Goal: Task Accomplishment & Management: Manage account settings

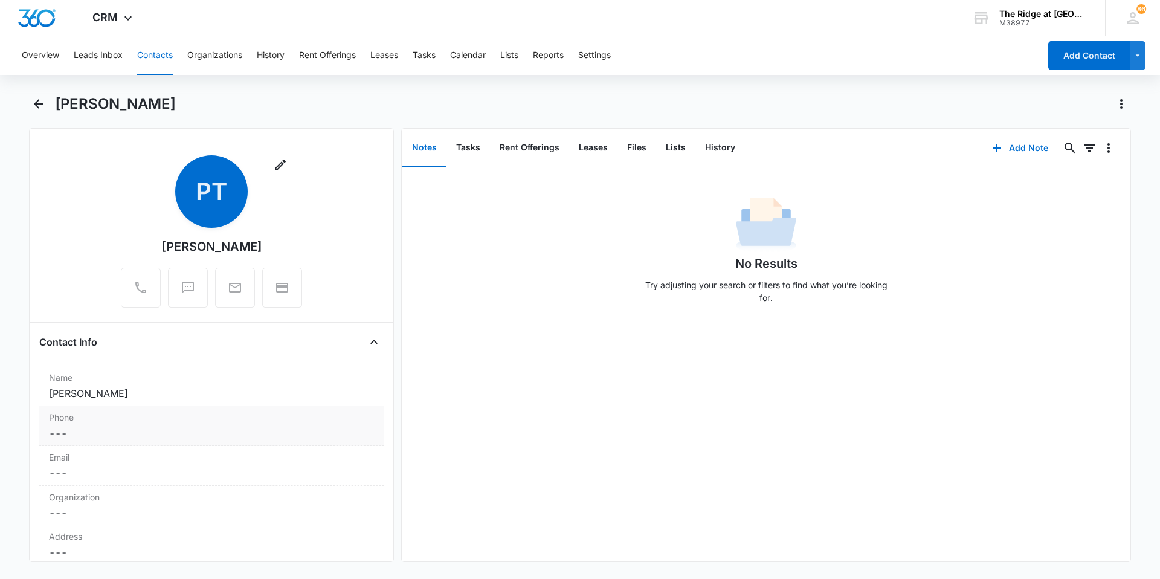
click at [175, 424] on div "Phone Cancel Save Changes ---" at bounding box center [211, 426] width 344 height 40
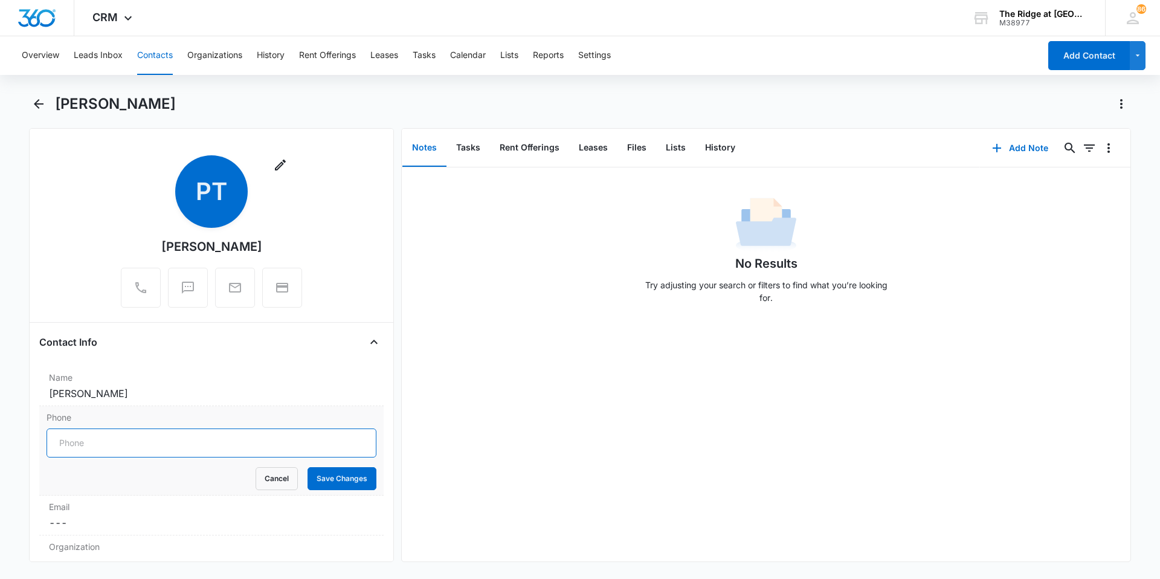
click at [173, 445] on input "Phone" at bounding box center [212, 442] width 330 height 29
type input "[PHONE_NUMBER]"
click at [326, 474] on button "Save Changes" at bounding box center [342, 478] width 69 height 23
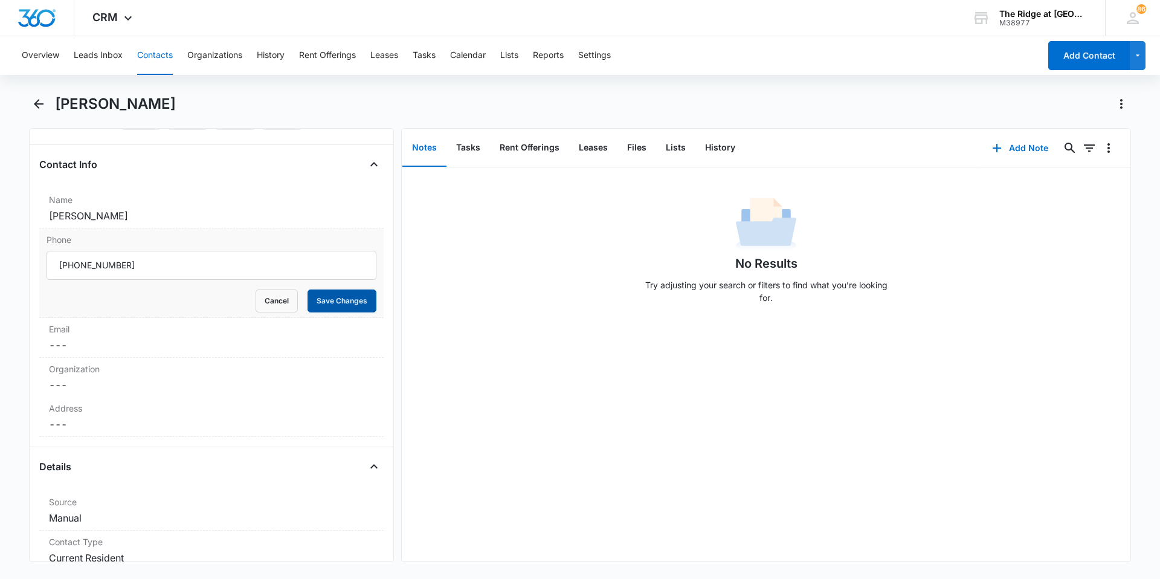
scroll to position [181, 0]
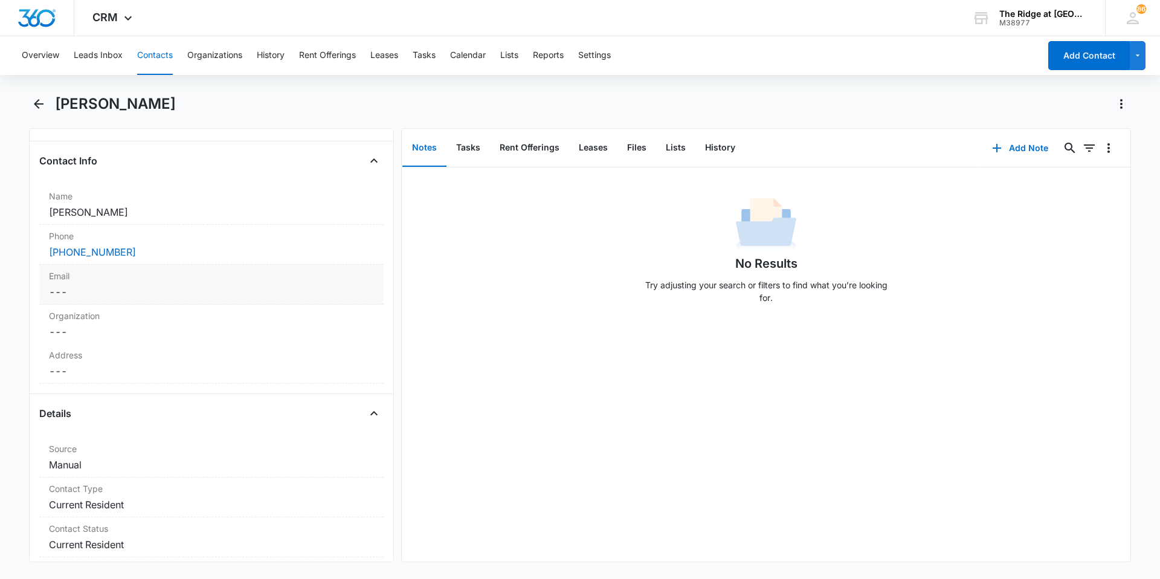
click at [121, 296] on dd "Cancel Save Changes ---" at bounding box center [211, 292] width 325 height 15
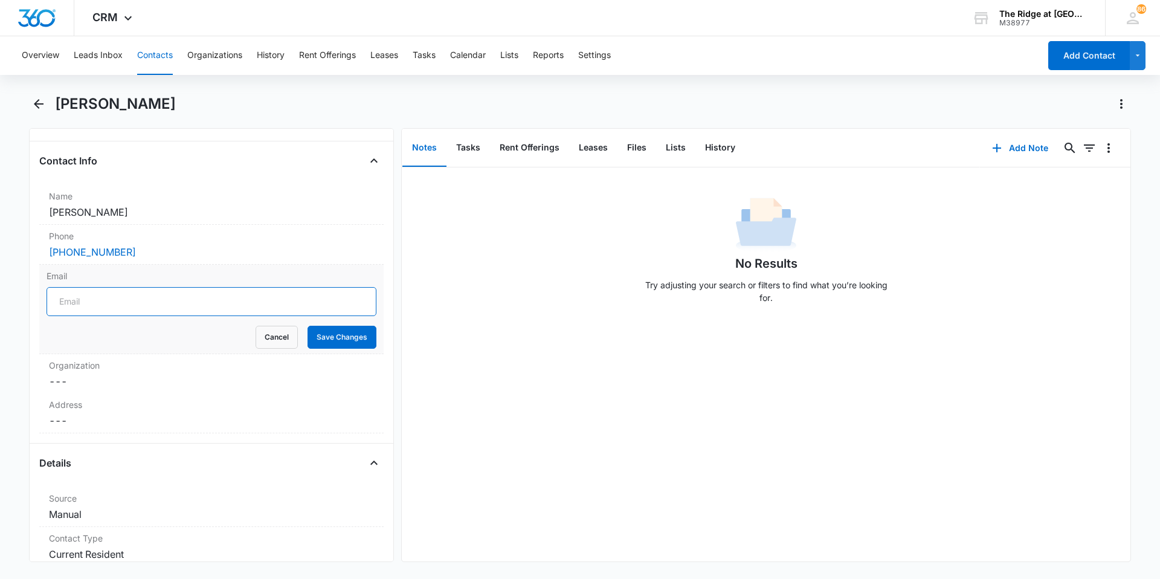
click at [121, 296] on input "Email" at bounding box center [212, 301] width 330 height 29
type input "[EMAIL_ADDRESS][DOMAIN_NAME]"
click at [308, 326] on button "Save Changes" at bounding box center [342, 337] width 69 height 23
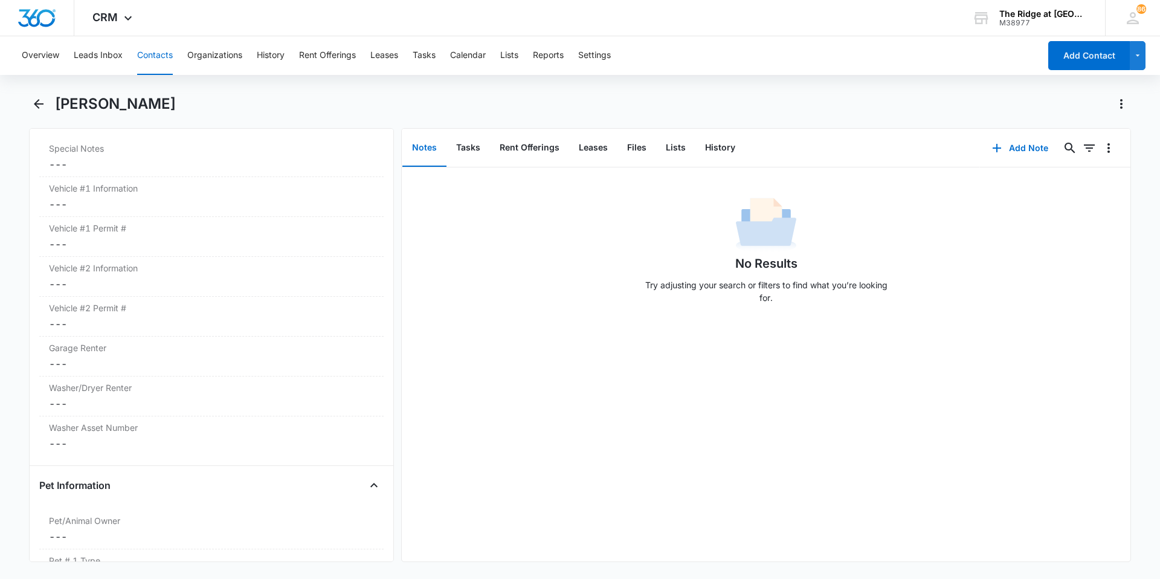
scroll to position [1220, 0]
click at [106, 200] on dd "Cancel Save Changes ---" at bounding box center [211, 203] width 325 height 15
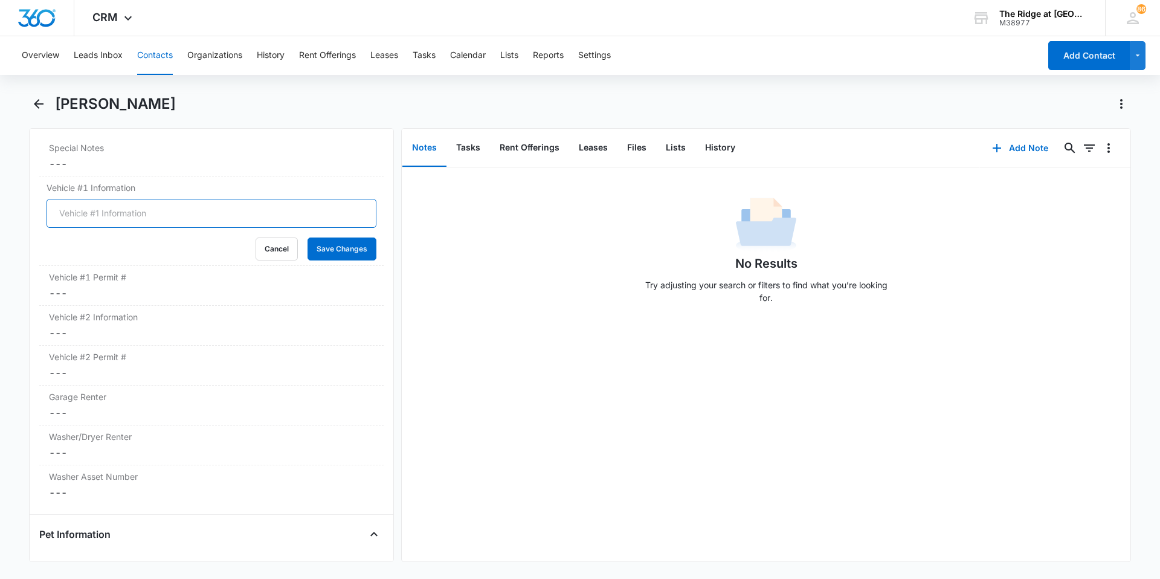
click at [105, 213] on input "Vehicle #1 Information" at bounding box center [212, 213] width 330 height 29
click at [109, 213] on input "2023 Toyota" at bounding box center [212, 213] width 330 height 29
type input "2023 Toyota Corolla Cross Red 541-798"
click at [308, 238] on button "Save Changes" at bounding box center [342, 249] width 69 height 23
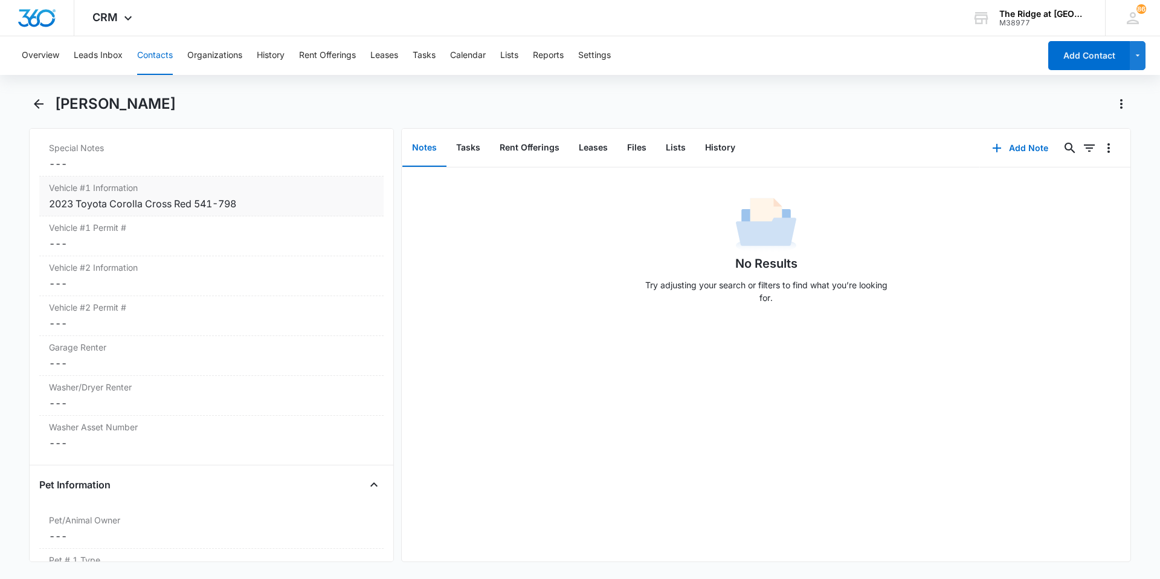
click at [168, 209] on div "2023 Toyota Corolla Cross Red 541-798" at bounding box center [211, 203] width 325 height 15
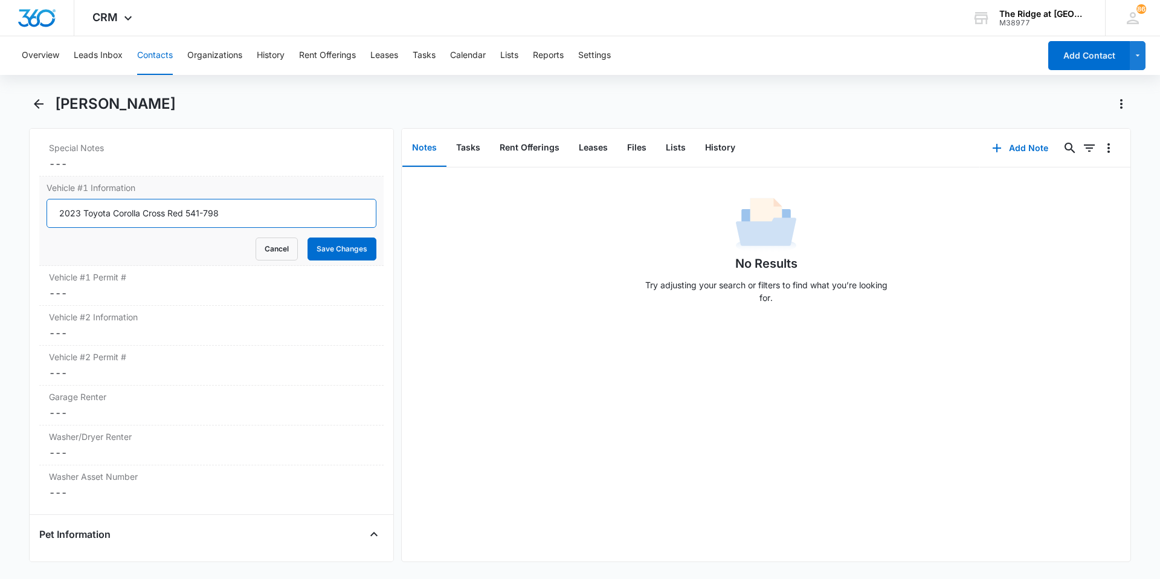
click at [193, 212] on input "2023 Toyota Corolla Cross Red 541-798" at bounding box center [212, 213] width 330 height 29
type input "2023 Toyota Corolla Cross Red 540-798"
click at [315, 240] on button "Save Changes" at bounding box center [342, 249] width 69 height 23
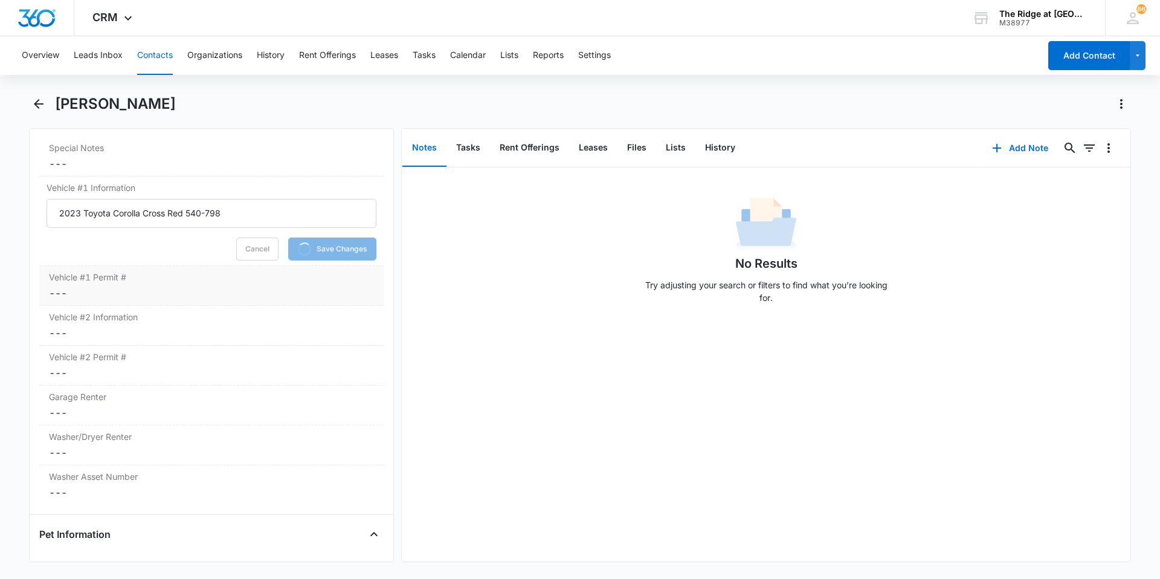
click at [282, 290] on dd "Cancel Save Changes ---" at bounding box center [211, 293] width 325 height 15
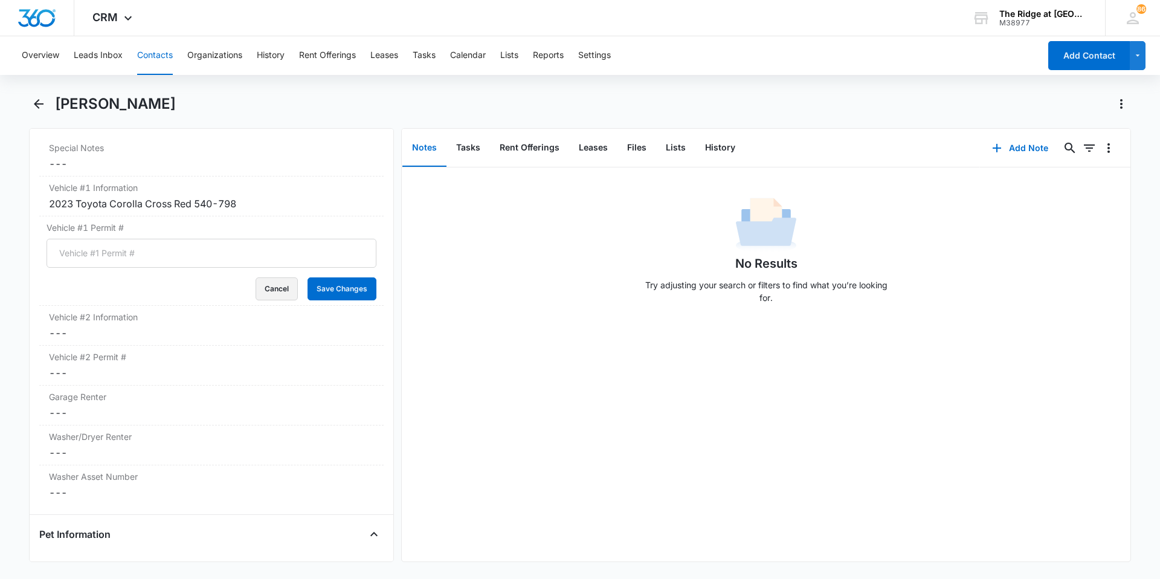
click at [279, 296] on button "Cancel" at bounding box center [277, 288] width 42 height 23
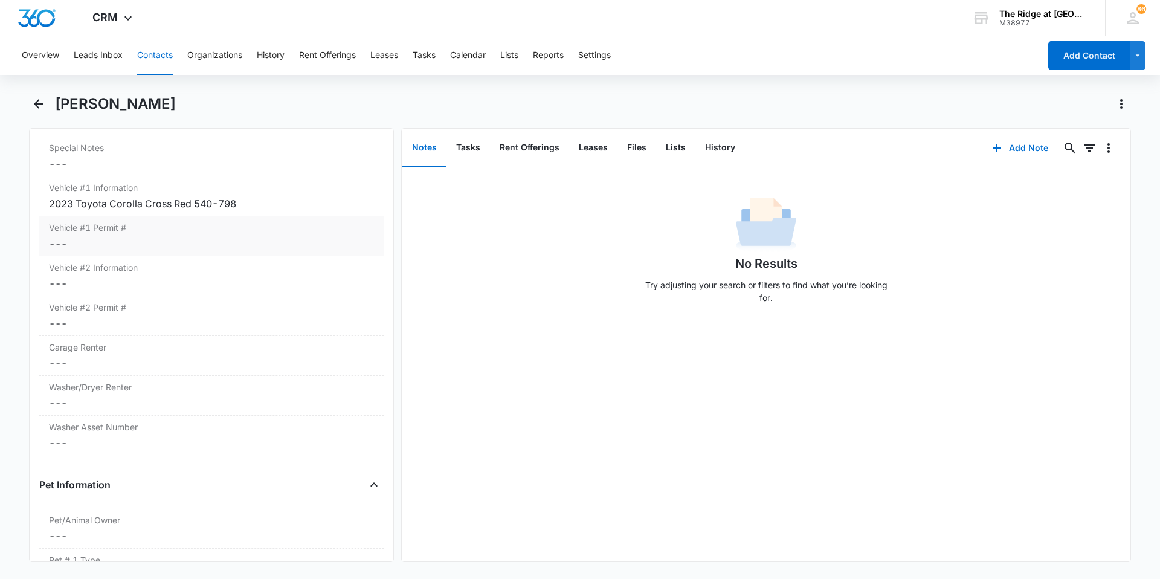
click at [197, 238] on dd "Cancel Save Changes ---" at bounding box center [211, 243] width 325 height 15
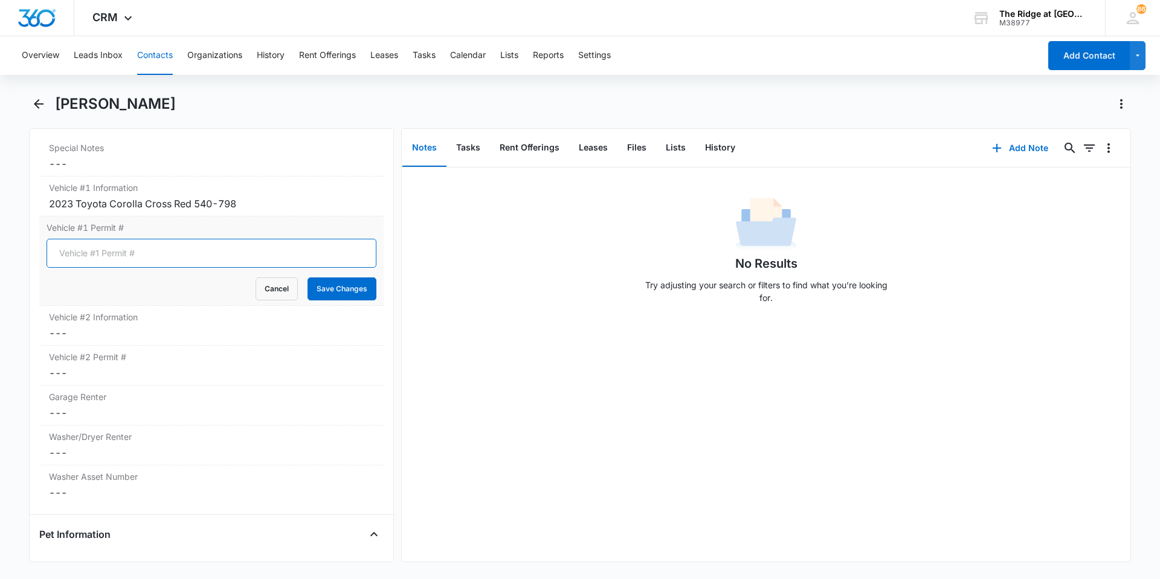
click at [201, 250] on input "Vehicle #1 Permit #" at bounding box center [212, 253] width 330 height 29
type input "1170"
click at [332, 291] on button "Save Changes" at bounding box center [342, 288] width 69 height 23
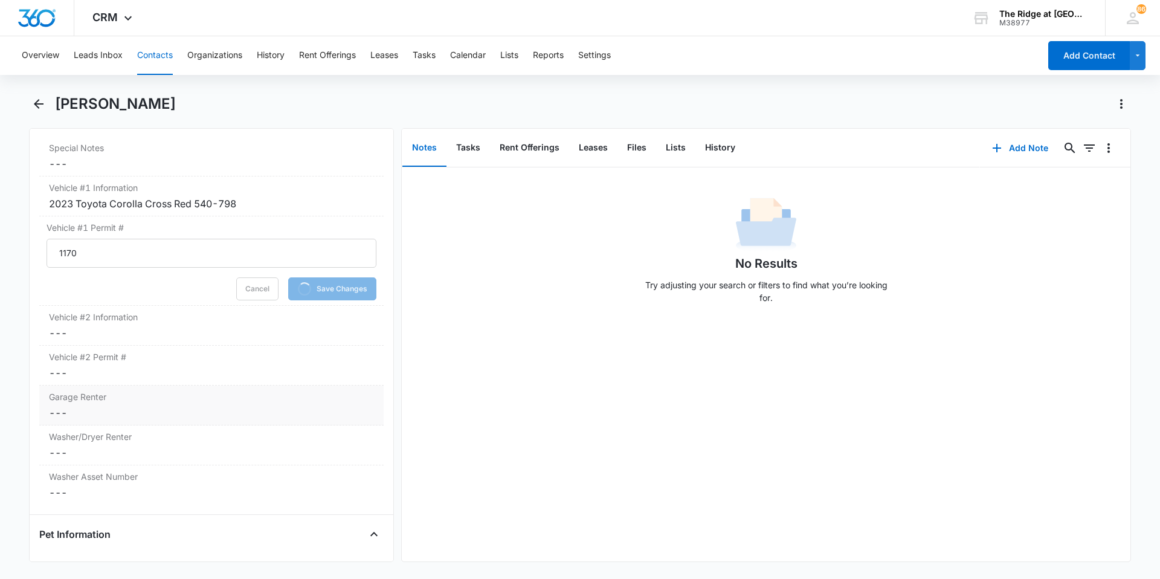
click at [181, 410] on dd "Cancel Save Changes ---" at bounding box center [211, 413] width 325 height 15
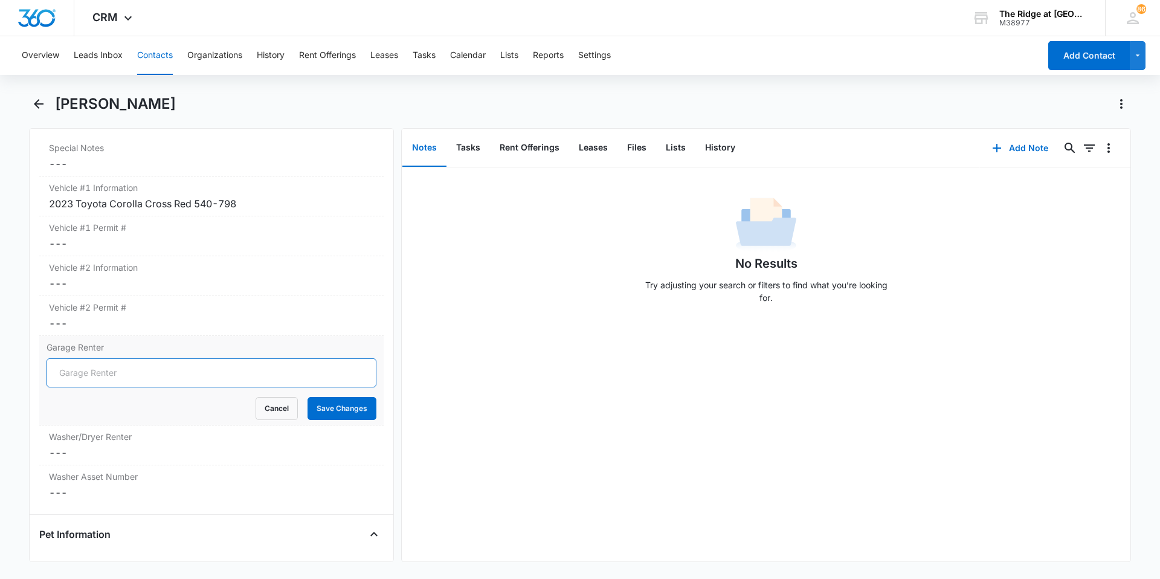
click at [127, 372] on input "Garage Renter" at bounding box center [212, 372] width 330 height 29
type input "No"
click at [338, 405] on button "Save Changes" at bounding box center [342, 408] width 69 height 23
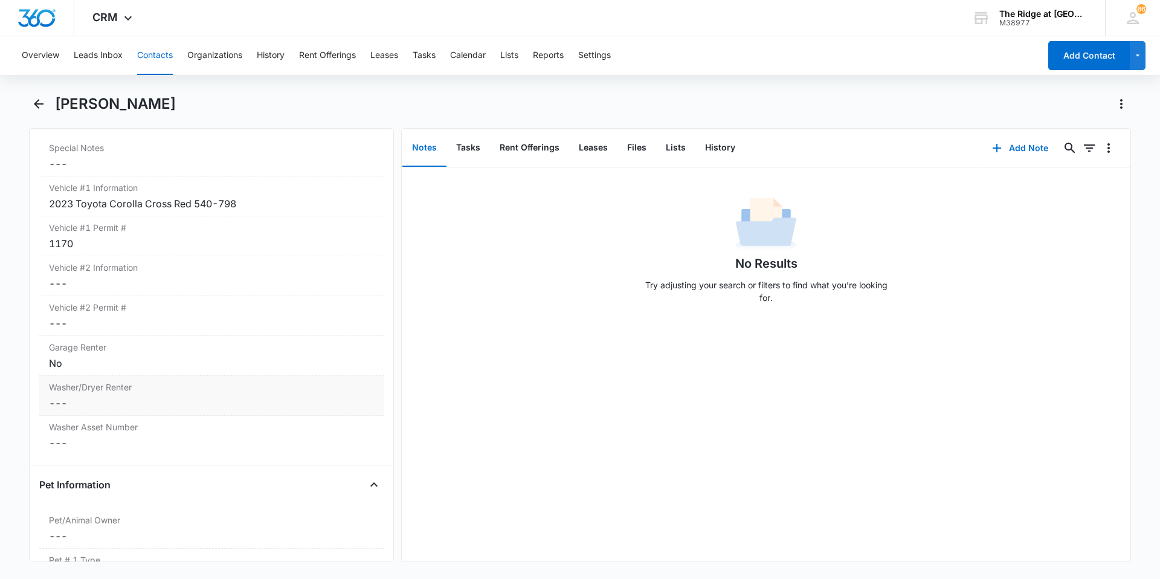
click at [165, 411] on div "Washer/Dryer Renter Cancel Save Changes ---" at bounding box center [211, 396] width 344 height 40
click at [59, 409] on icon at bounding box center [61, 412] width 11 height 11
click at [55, 409] on input "Yes" at bounding box center [51, 412] width 8 height 8
checkbox input "true"
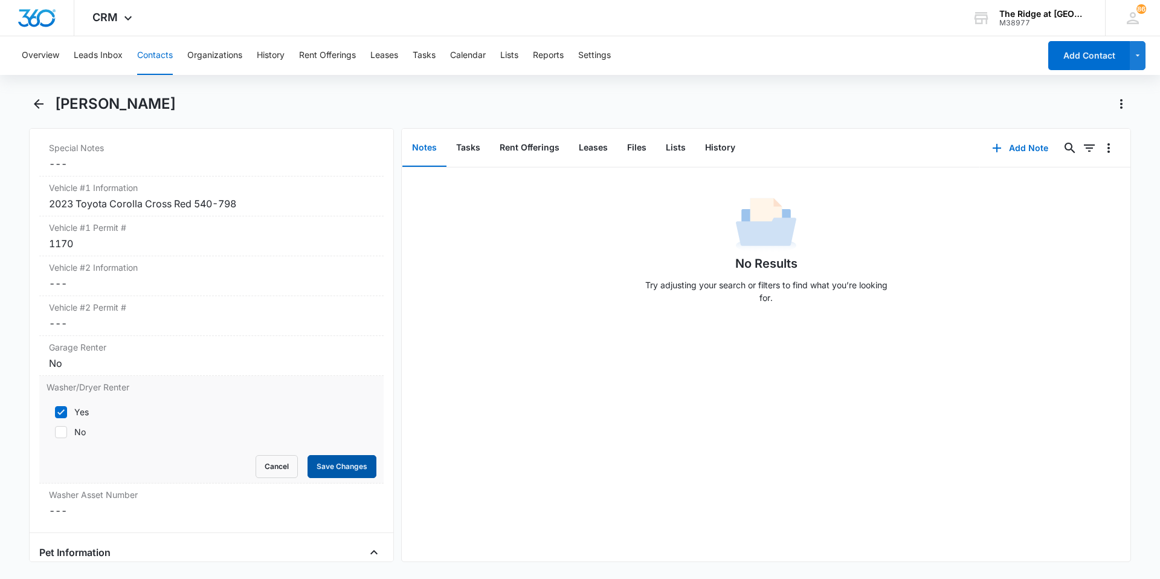
click at [308, 459] on button "Save Changes" at bounding box center [342, 466] width 69 height 23
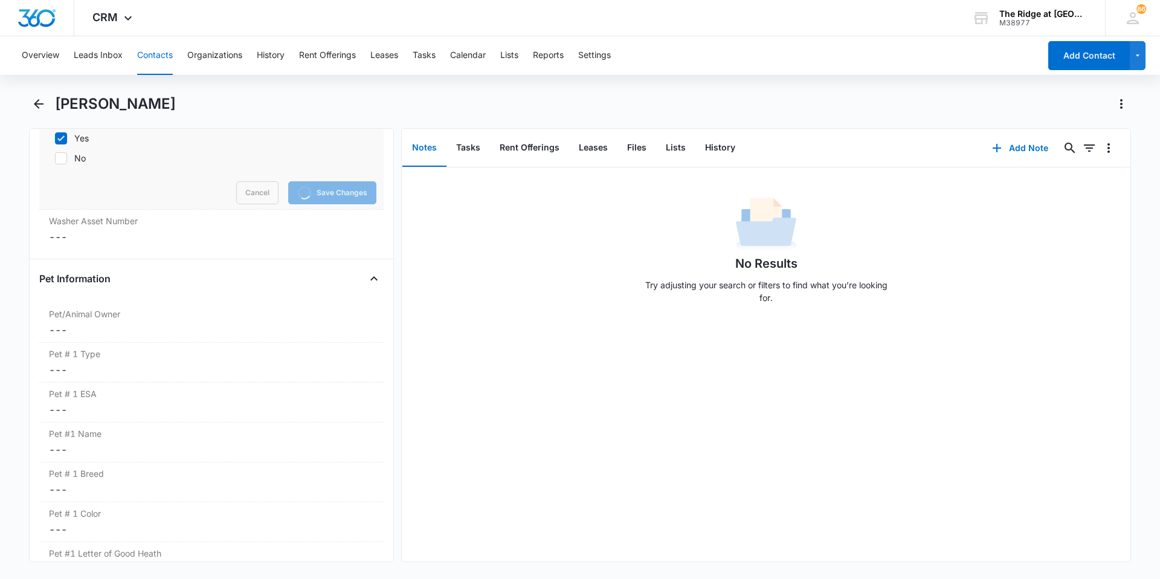
scroll to position [1522, 0]
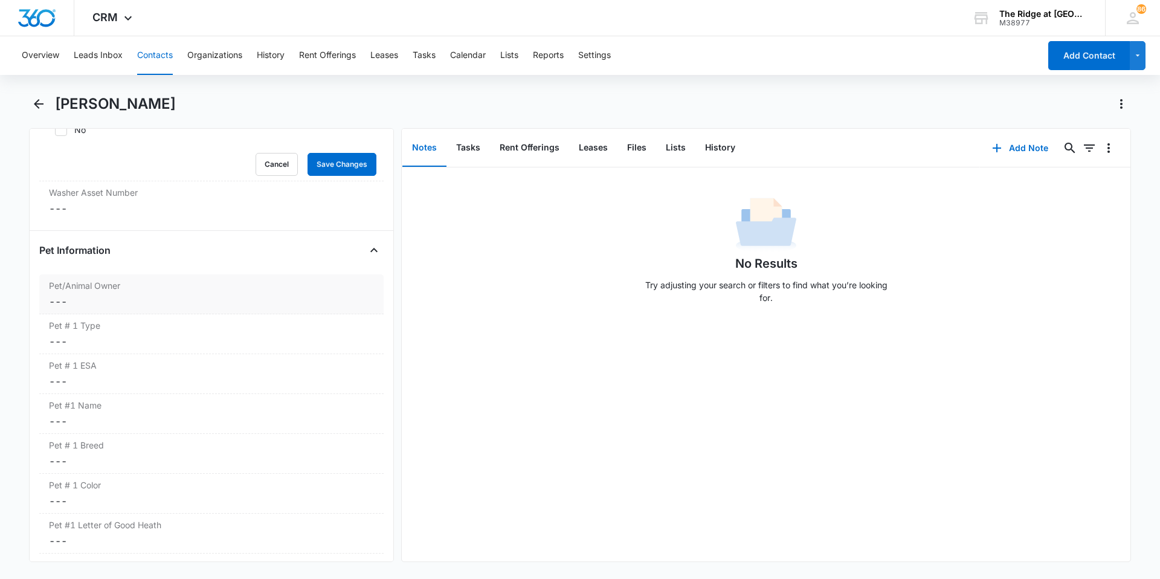
click at [181, 291] on label "Pet/Animal Owner" at bounding box center [211, 285] width 325 height 13
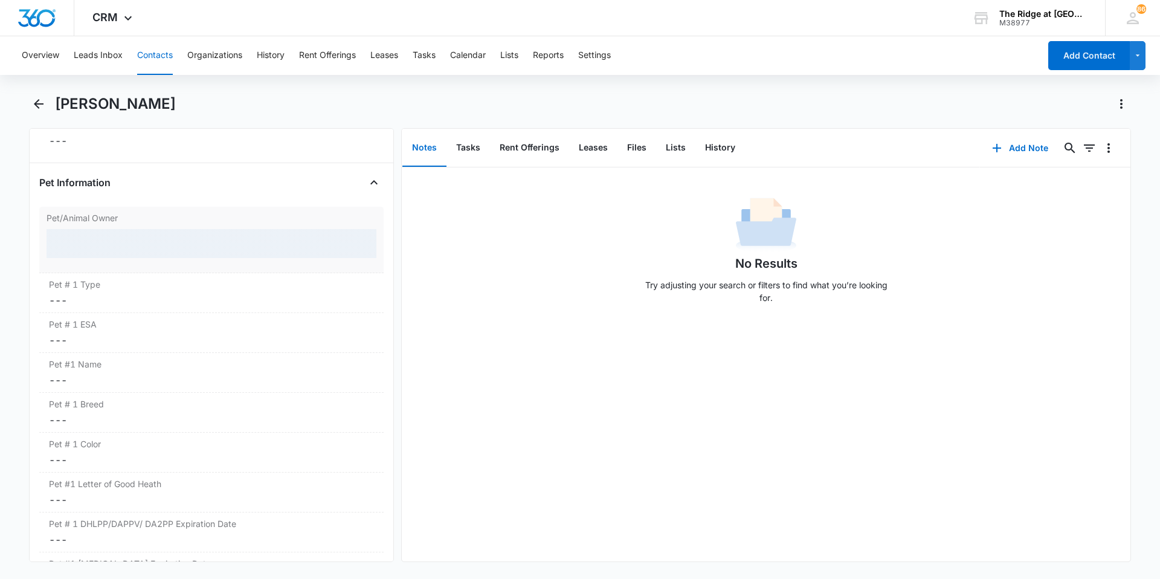
scroll to position [1499, 0]
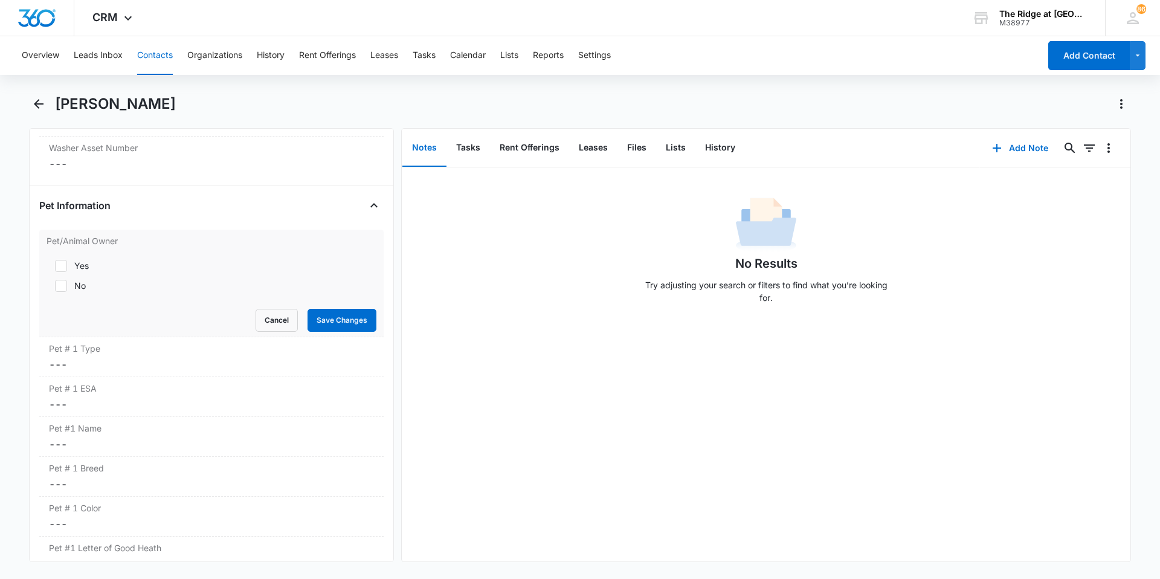
click at [63, 280] on icon at bounding box center [61, 285] width 11 height 11
click at [55, 282] on input "No" at bounding box center [51, 286] width 8 height 8
checkbox input "true"
click at [337, 320] on button "Save Changes" at bounding box center [342, 320] width 69 height 23
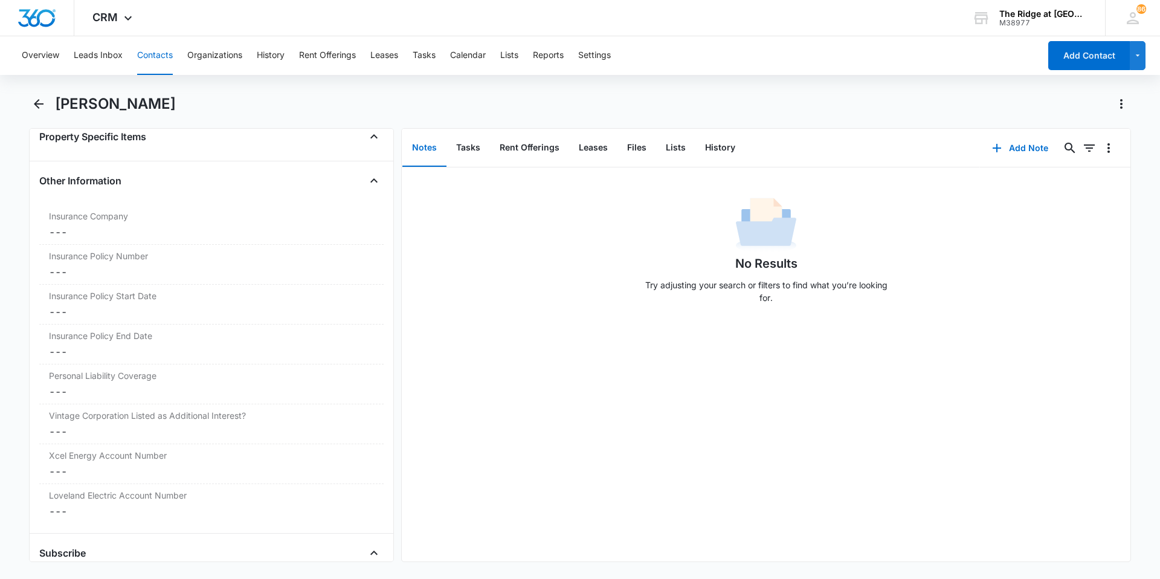
scroll to position [2586, 0]
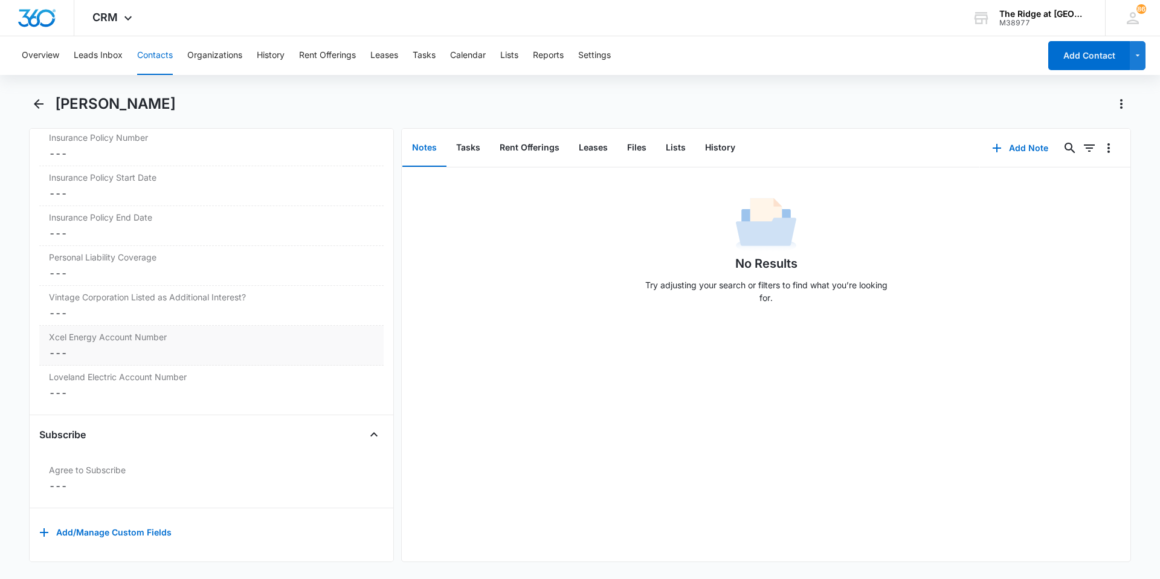
click at [141, 346] on dd "Cancel Save Changes ---" at bounding box center [211, 353] width 325 height 15
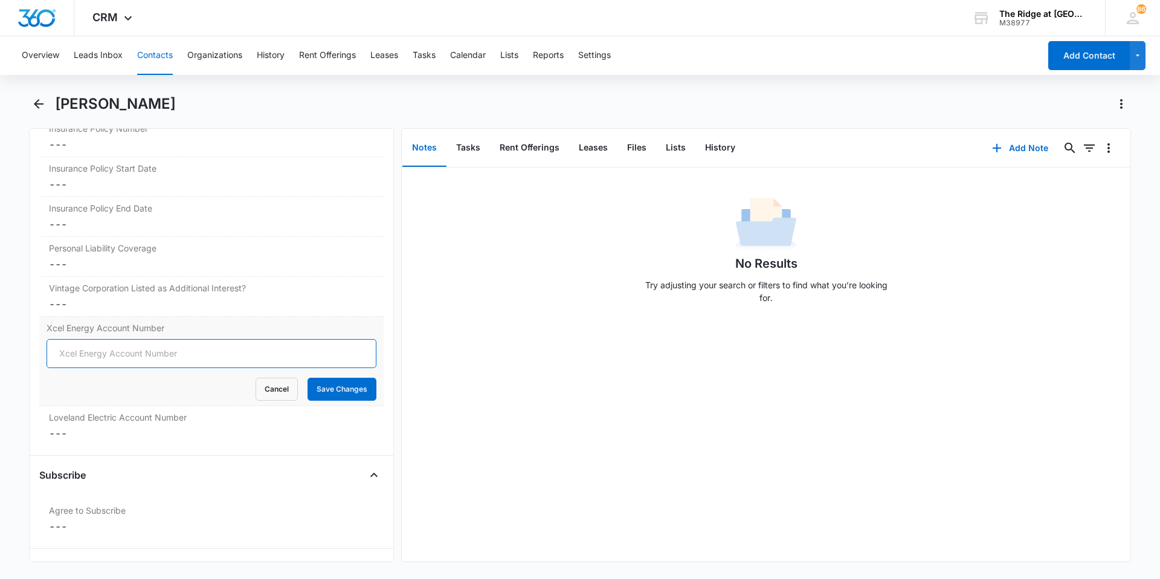
click at [140, 350] on input "Xcel Energy Account Number" at bounding box center [212, 353] width 330 height 29
type input "5300154917924"
click at [308, 378] on button "Save Changes" at bounding box center [342, 389] width 69 height 23
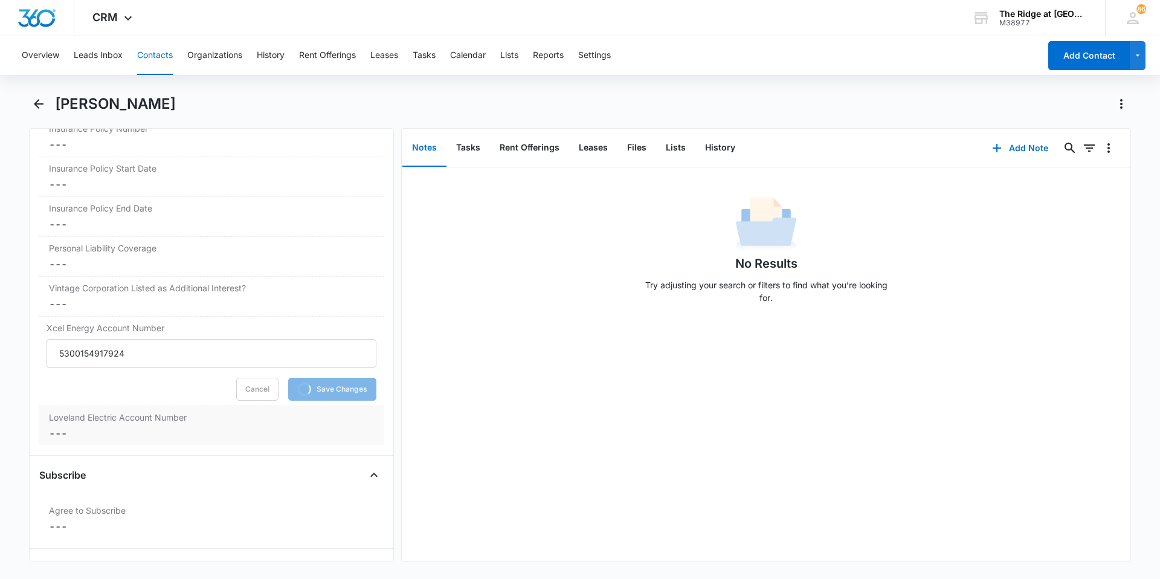
click at [110, 438] on dd "Cancel Save Changes ---" at bounding box center [211, 433] width 325 height 15
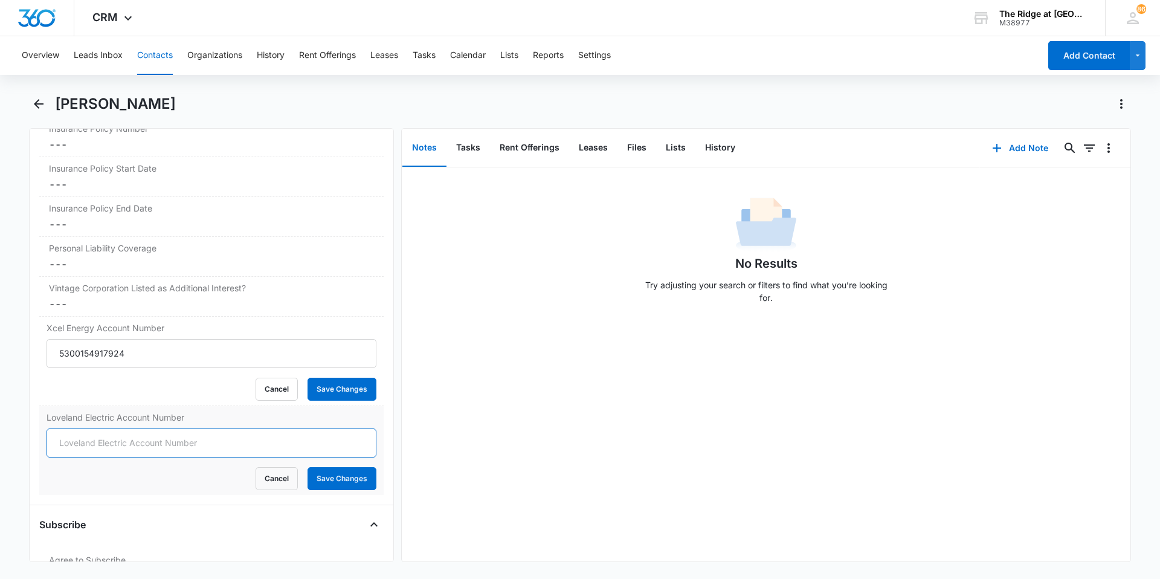
click at [110, 438] on form "Cancel Save Changes" at bounding box center [212, 459] width 330 height 62
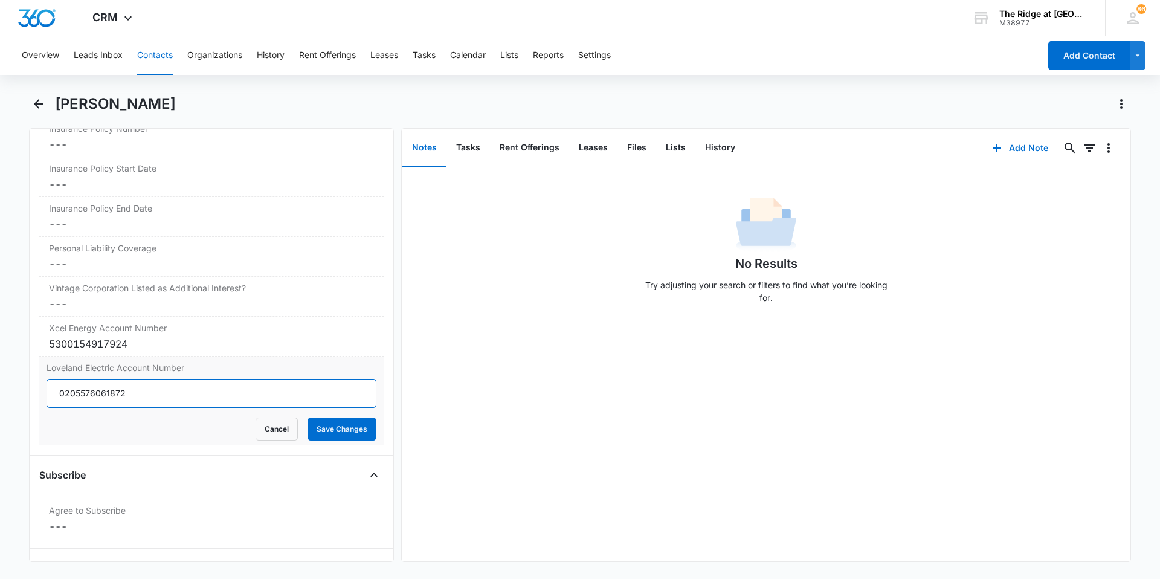
type input "0205576061872"
click at [308, 418] on button "Save Changes" at bounding box center [342, 429] width 69 height 23
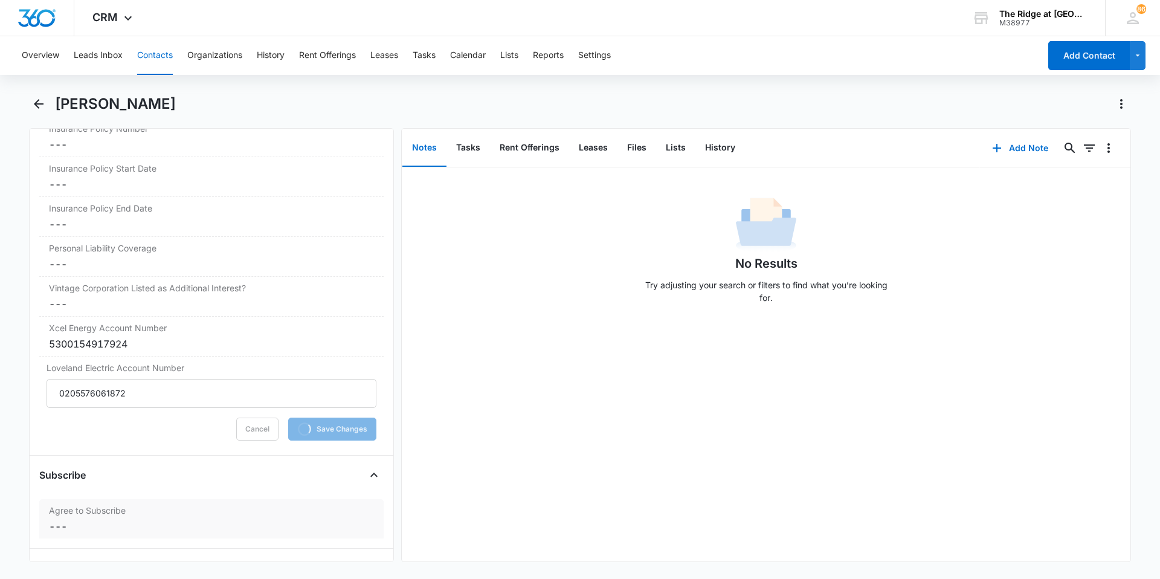
click at [103, 528] on dd "Cancel Save Changes ---" at bounding box center [211, 526] width 325 height 15
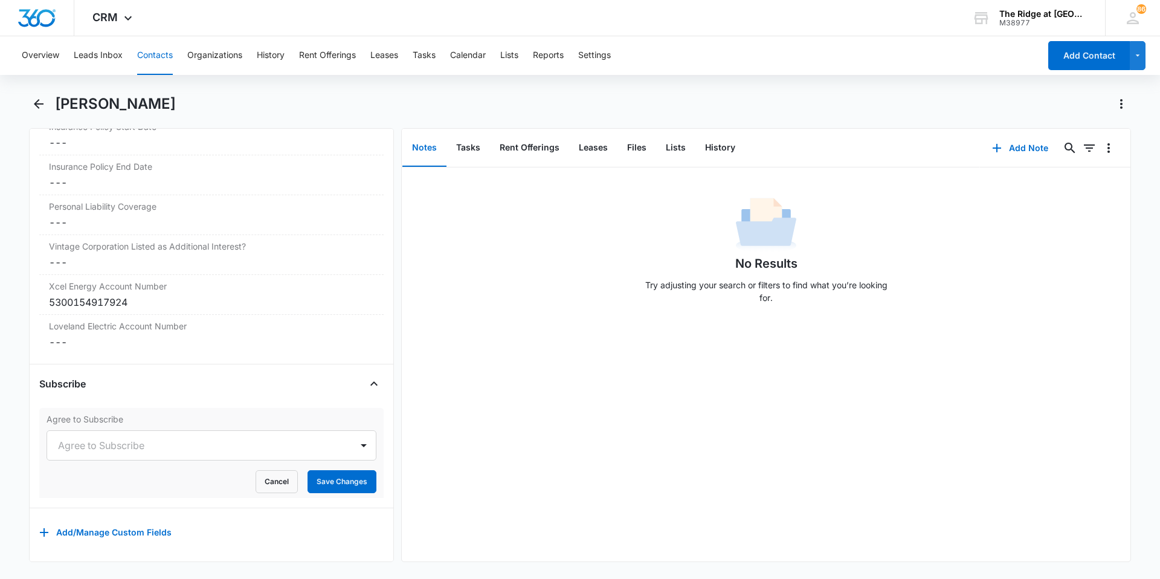
scroll to position [2637, 0]
click at [166, 437] on div at bounding box center [197, 445] width 278 height 17
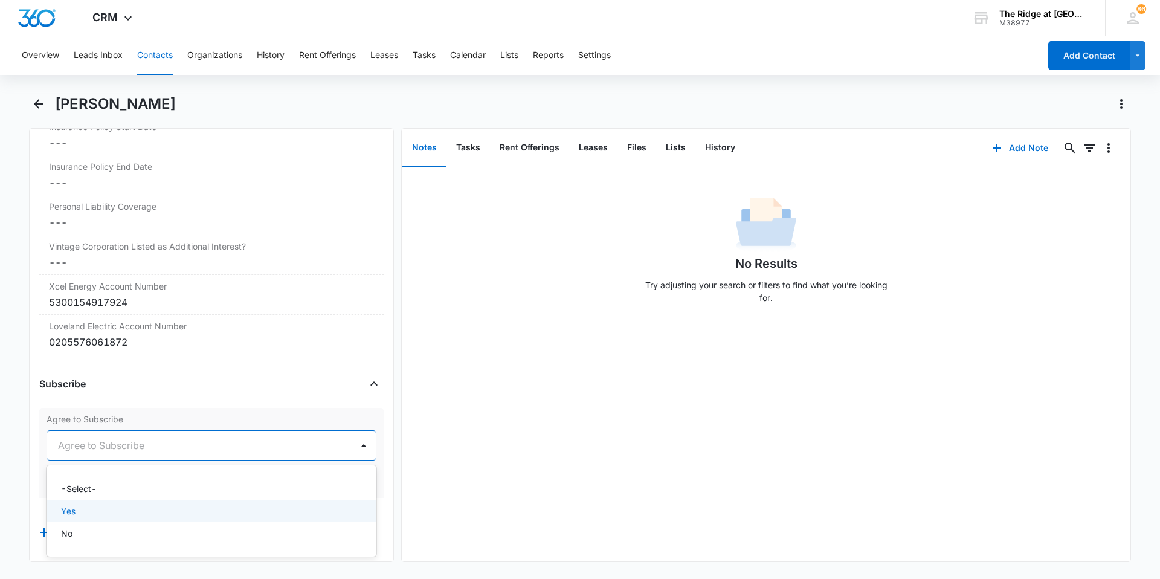
click at [146, 505] on div "Yes" at bounding box center [210, 511] width 299 height 13
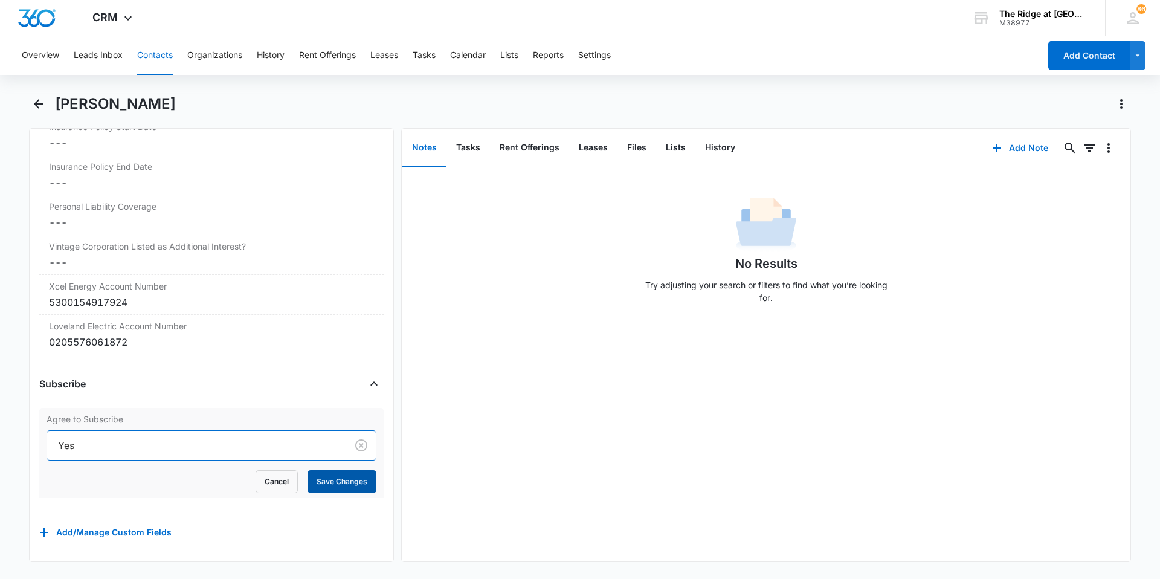
click at [313, 475] on button "Save Changes" at bounding box center [342, 481] width 69 height 23
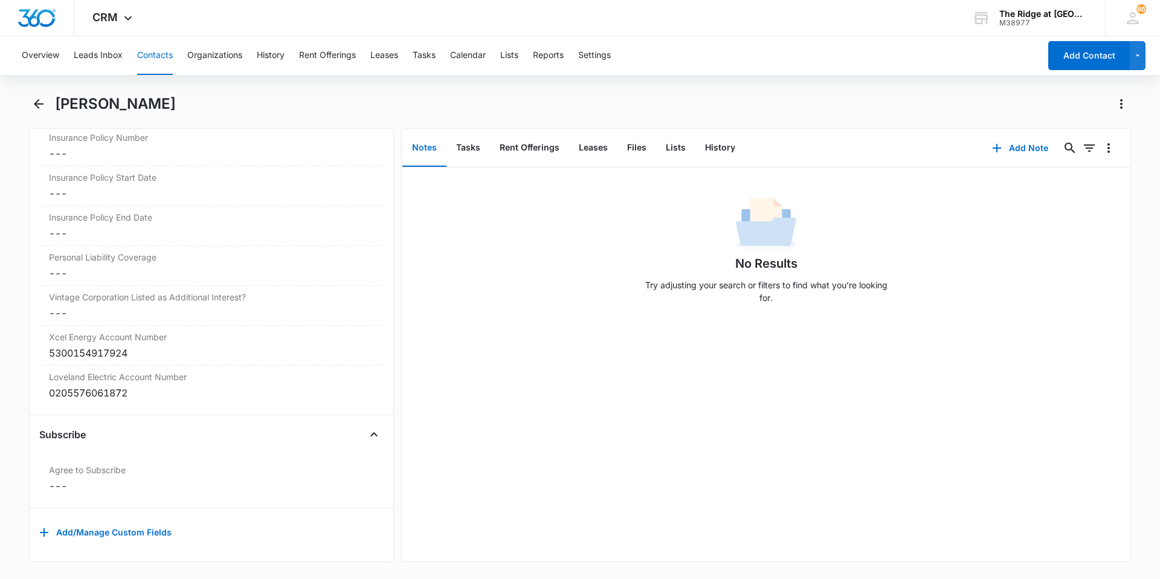
scroll to position [2586, 0]
click at [33, 105] on icon "Back" at bounding box center [38, 104] width 15 height 15
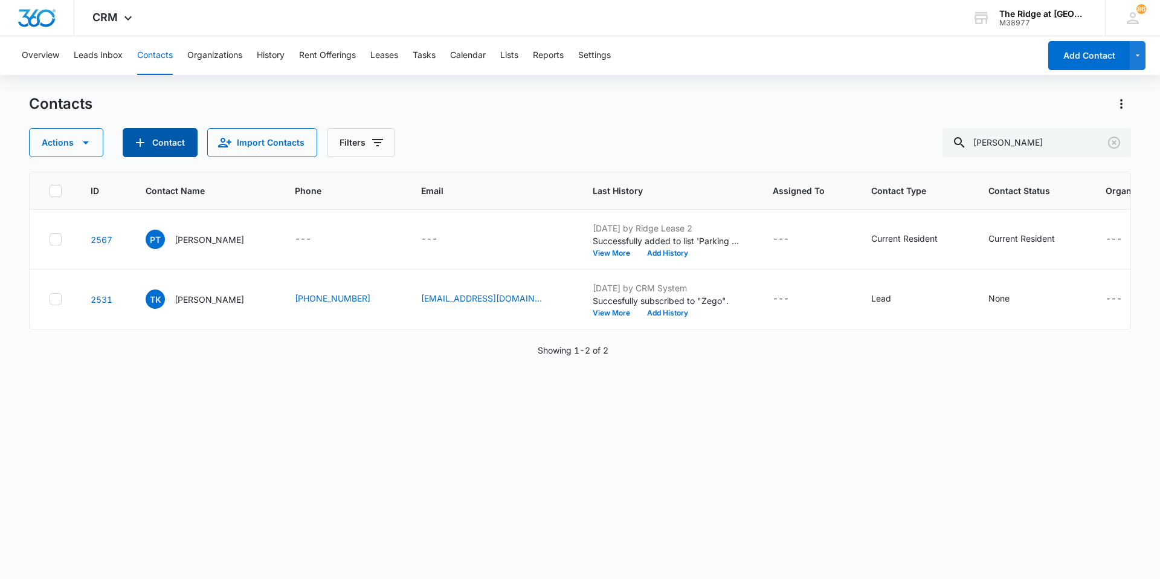
click at [157, 147] on button "Contact" at bounding box center [160, 142] width 75 height 29
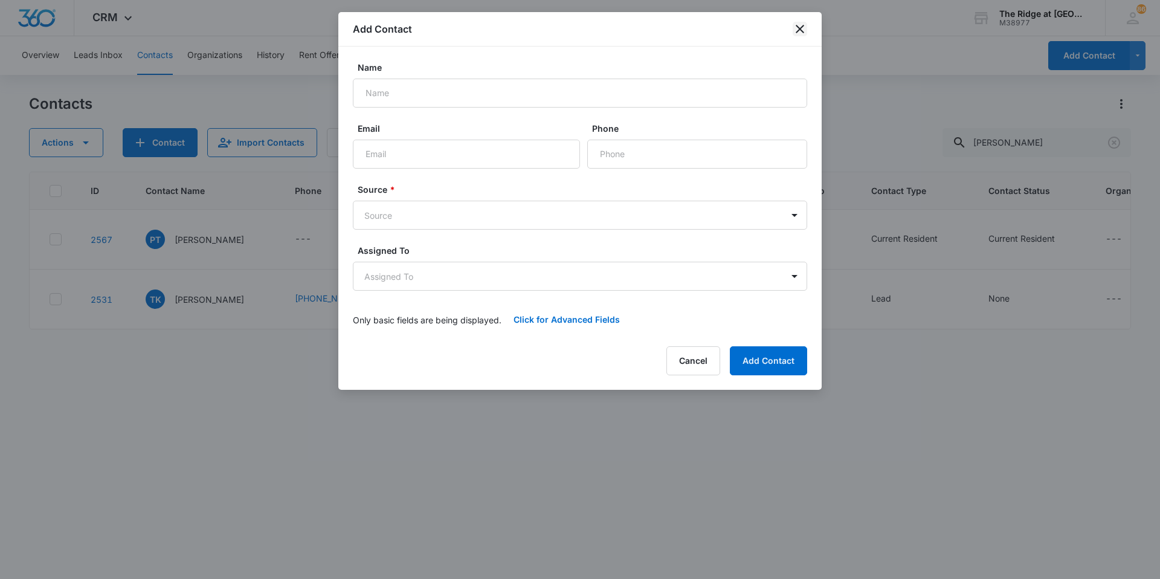
click at [799, 31] on icon "close" at bounding box center [800, 29] width 15 height 15
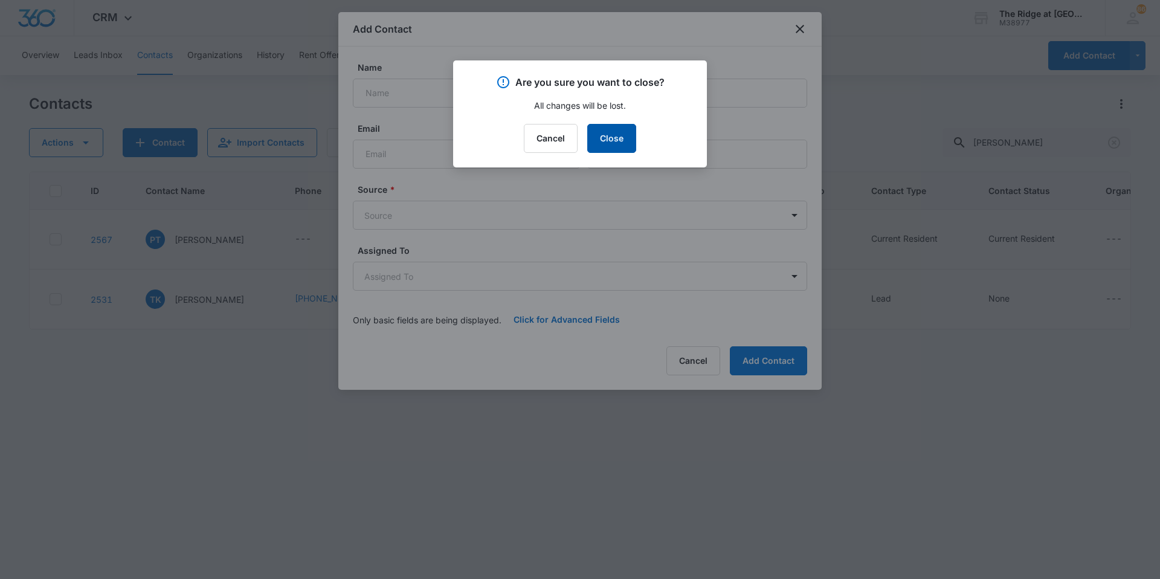
click at [615, 138] on button "Close" at bounding box center [611, 138] width 49 height 29
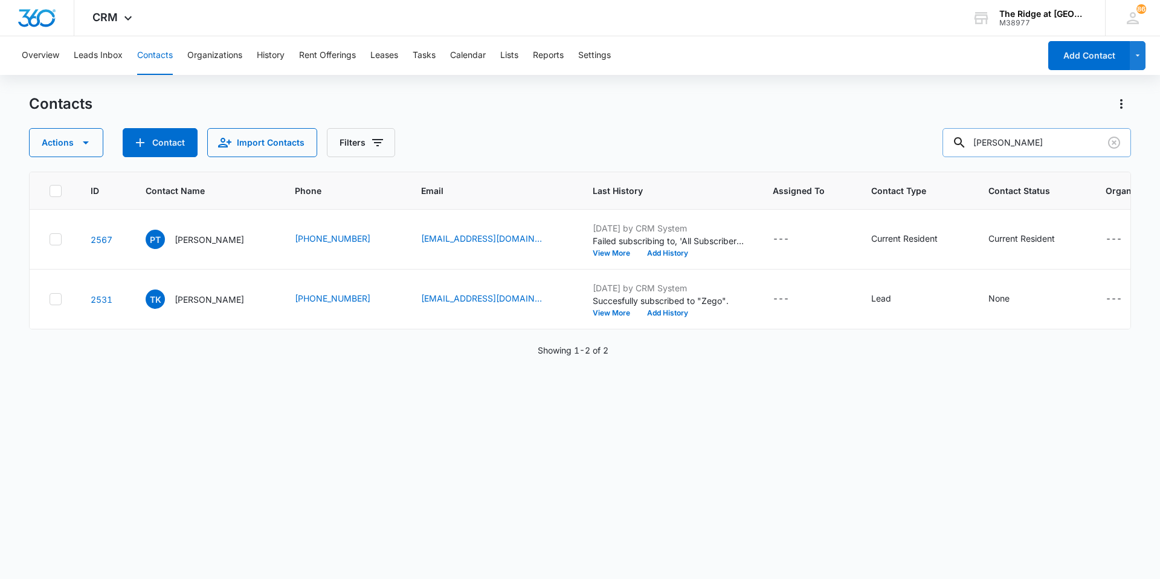
drag, startPoint x: 1007, startPoint y: 146, endPoint x: 973, endPoint y: 150, distance: 34.6
click at [973, 150] on div "[PERSON_NAME]" at bounding box center [1037, 142] width 189 height 29
type input "[PERSON_NAME]"
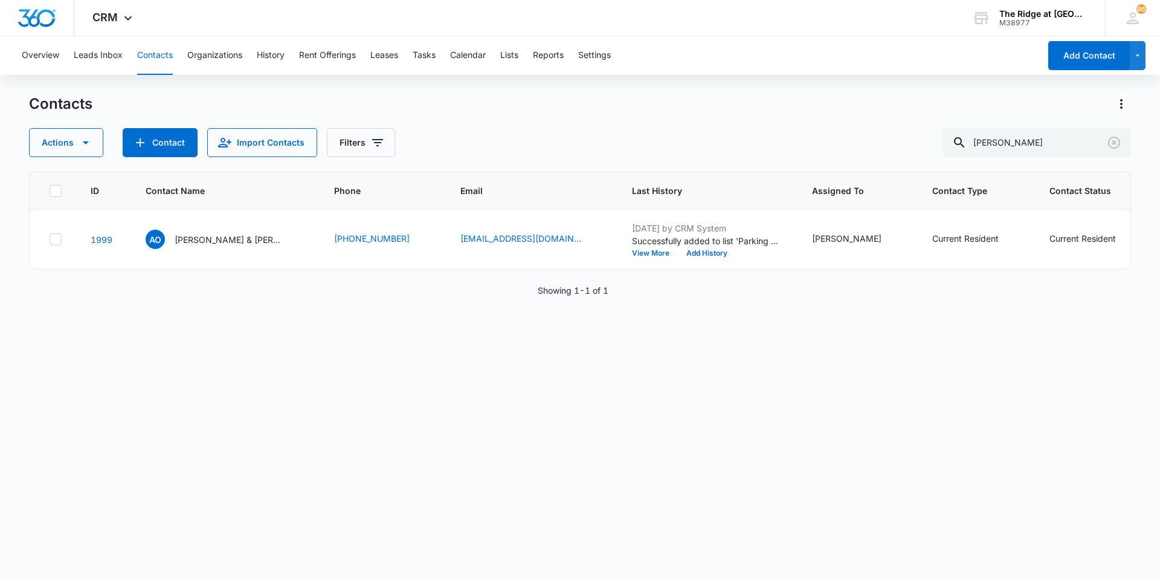
click at [247, 108] on div "Contacts" at bounding box center [580, 103] width 1102 height 19
click at [201, 246] on div "AO [PERSON_NAME] & [PERSON_NAME]" at bounding box center [215, 239] width 138 height 19
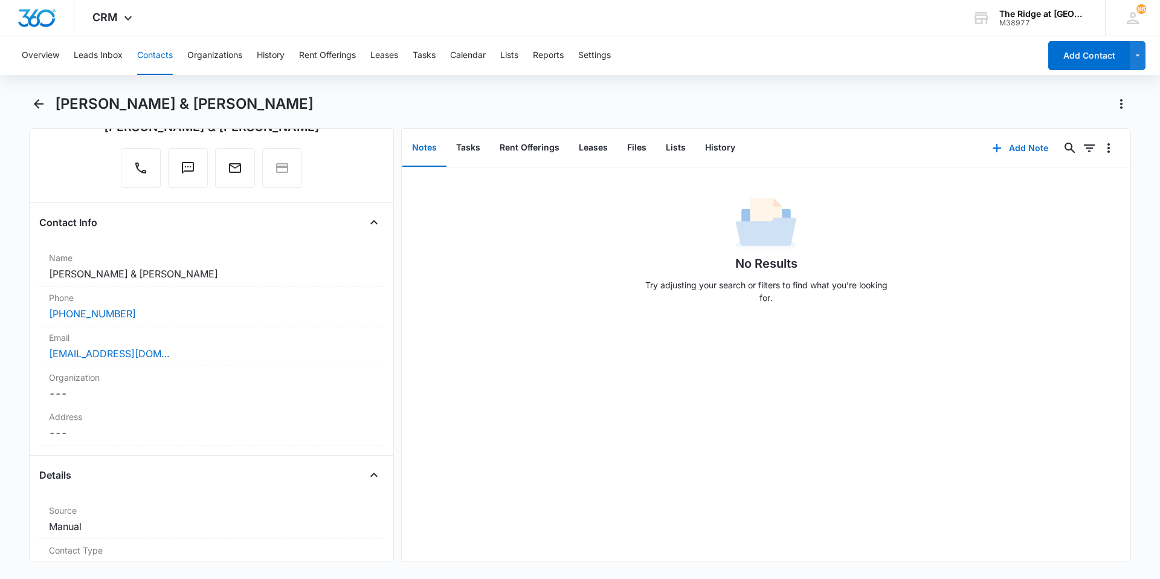
scroll to position [121, 0]
click at [36, 102] on icon "Back" at bounding box center [38, 104] width 15 height 15
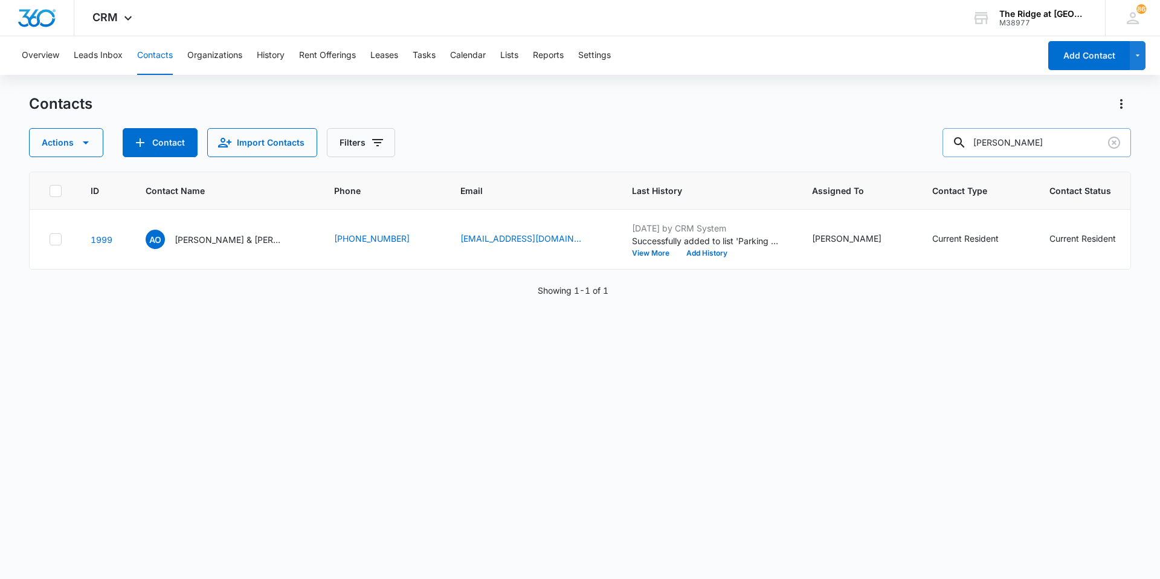
drag, startPoint x: 998, startPoint y: 150, endPoint x: 965, endPoint y: 146, distance: 33.4
click at [967, 147] on div "[PERSON_NAME]" at bounding box center [1037, 142] width 189 height 29
type input "[PERSON_NAME]"
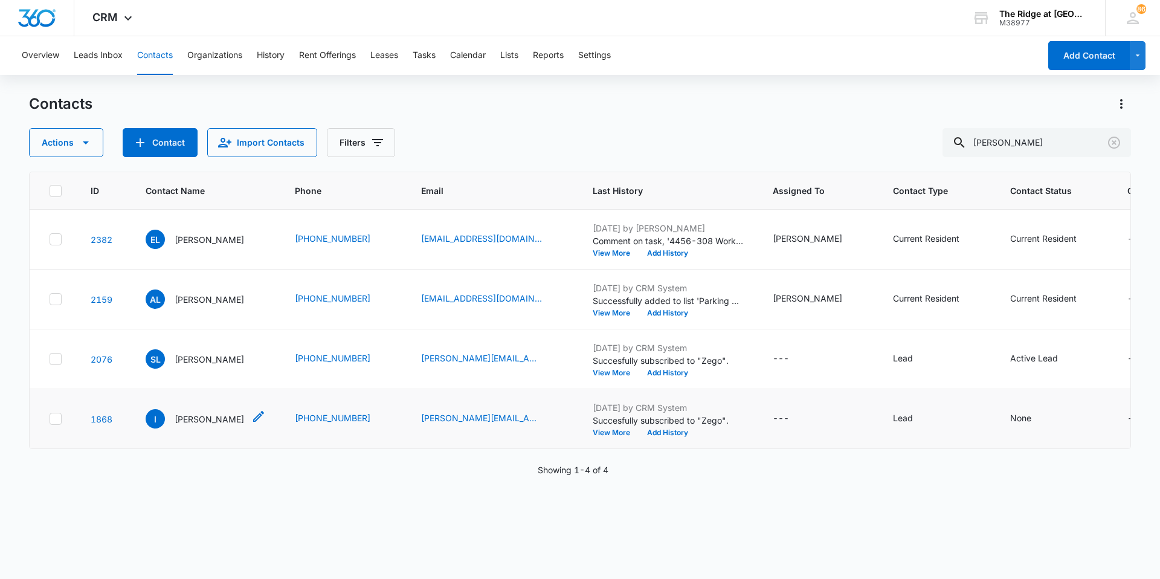
click at [177, 415] on p "[PERSON_NAME]" at bounding box center [210, 419] width 70 height 13
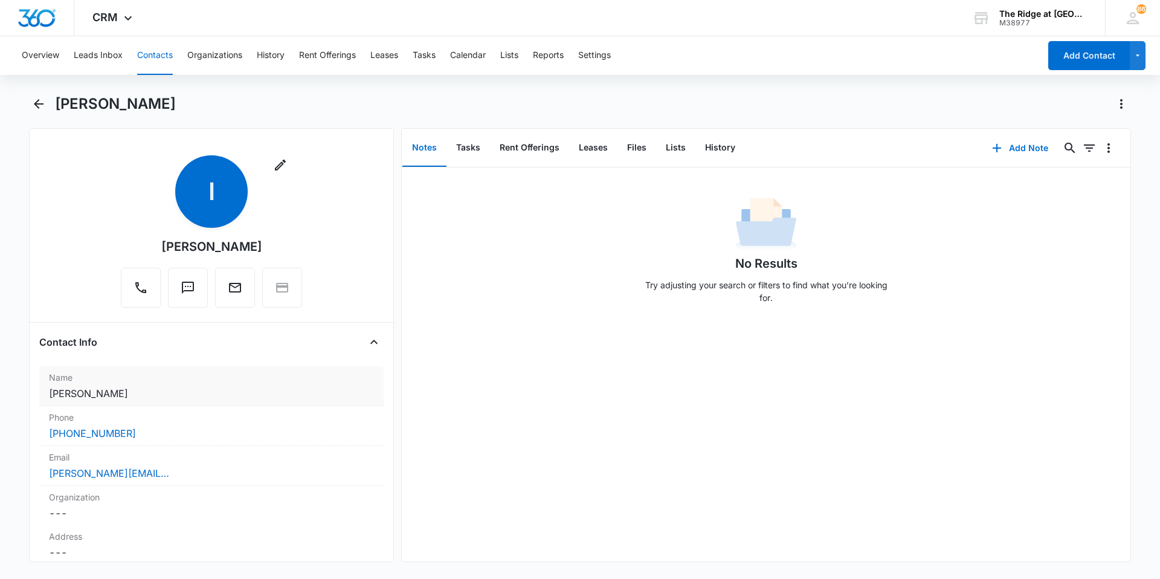
click at [163, 392] on dd "Cancel Save Changes [PERSON_NAME]" at bounding box center [211, 393] width 325 height 15
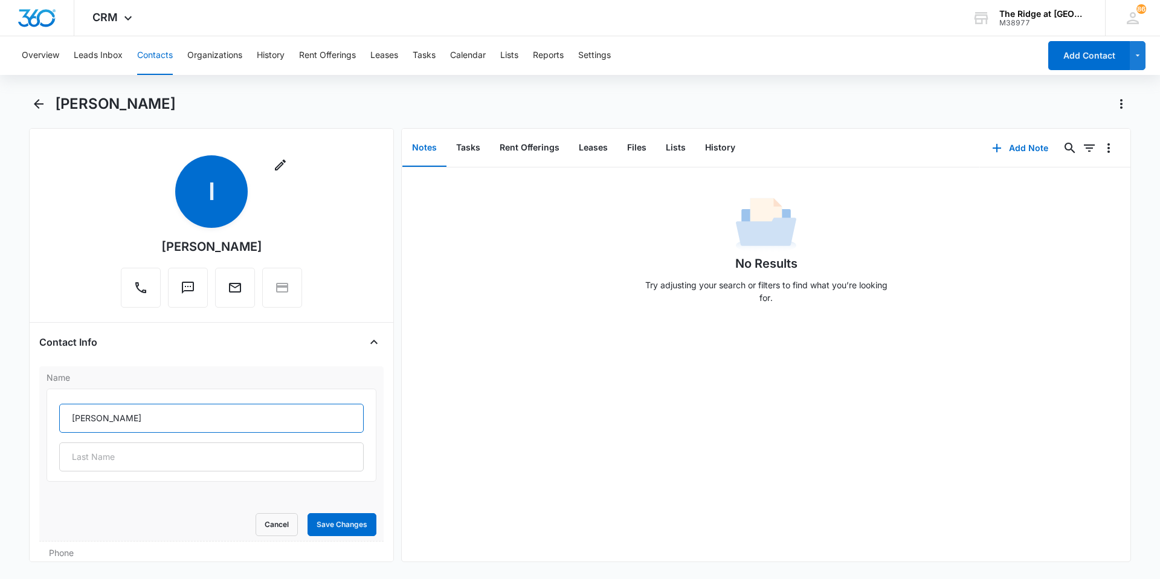
click at [156, 407] on input "[PERSON_NAME]" at bounding box center [211, 418] width 305 height 29
type input "[PERSON_NAME] &"
type input "Sierra Oriz"
click at [340, 519] on button "Save Changes" at bounding box center [342, 524] width 69 height 23
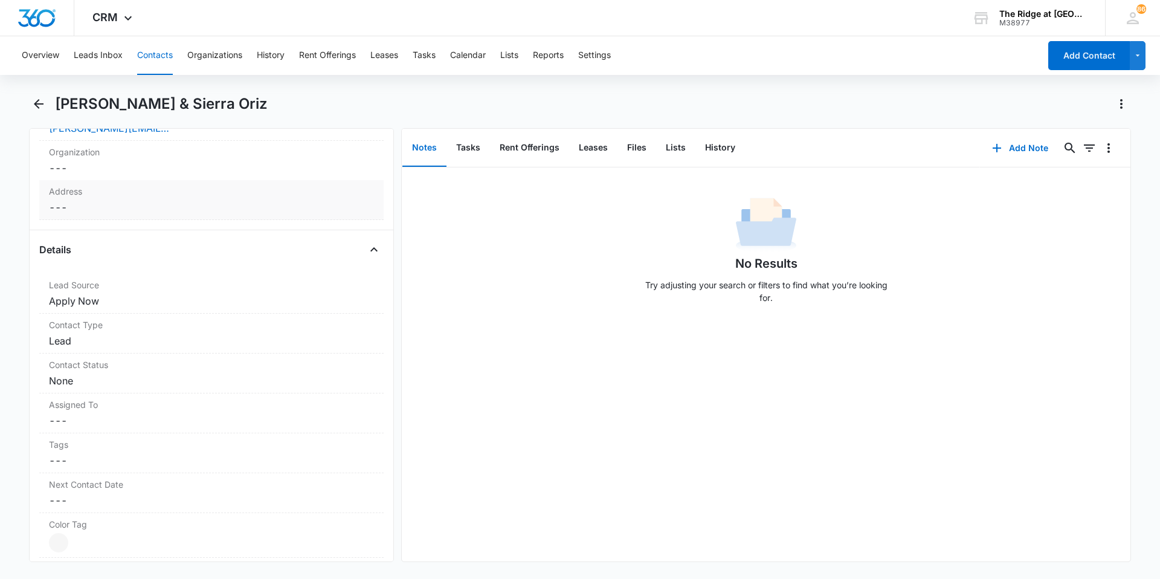
scroll to position [363, 0]
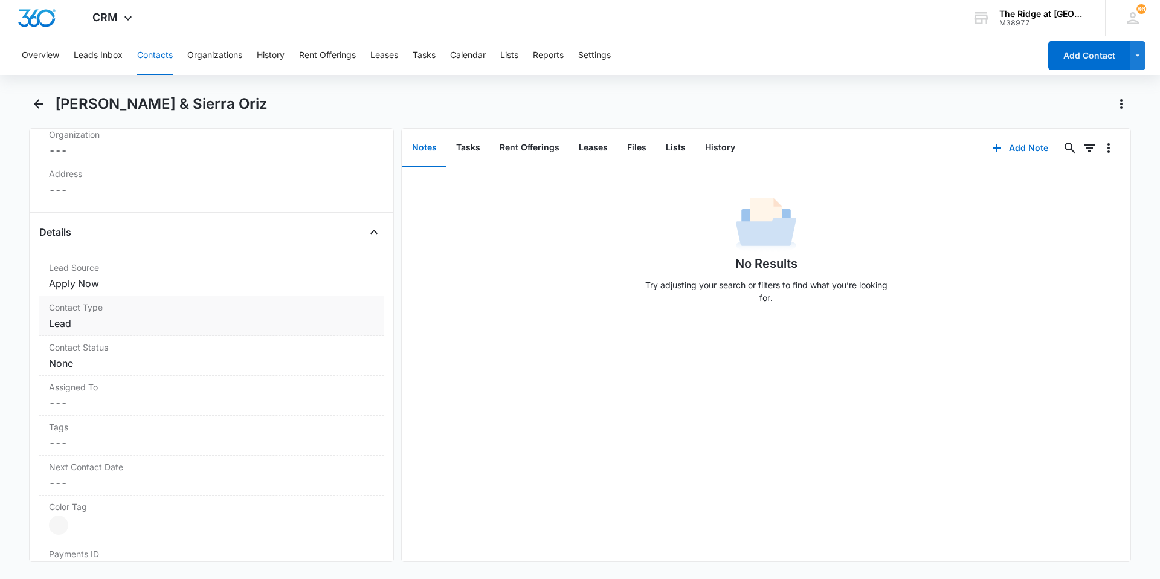
click at [181, 315] on div "Contact Type Cancel Save Changes Lead" at bounding box center [211, 316] width 344 height 40
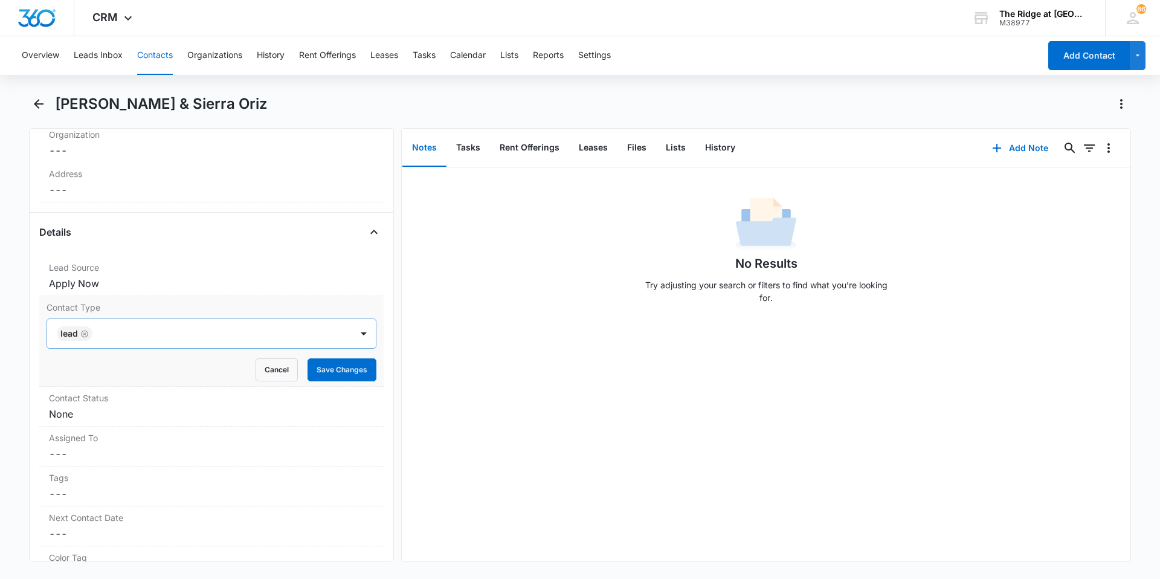
click at [86, 338] on icon "Remove Lead" at bounding box center [84, 333] width 8 height 9
click at [86, 338] on div at bounding box center [197, 333] width 278 height 17
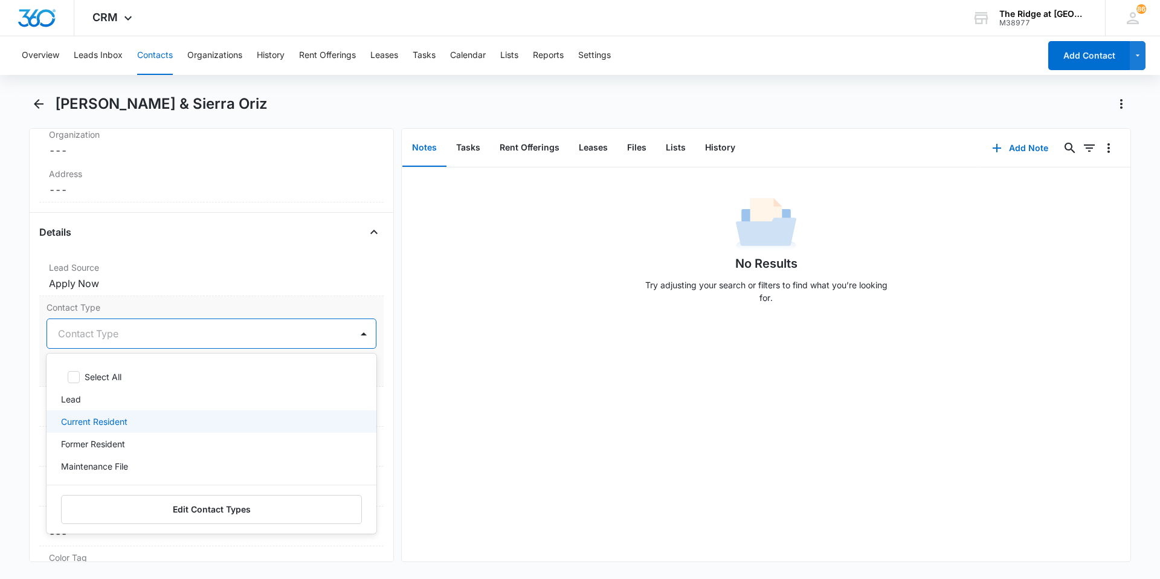
click at [91, 427] on p "Current Resident" at bounding box center [94, 421] width 66 height 13
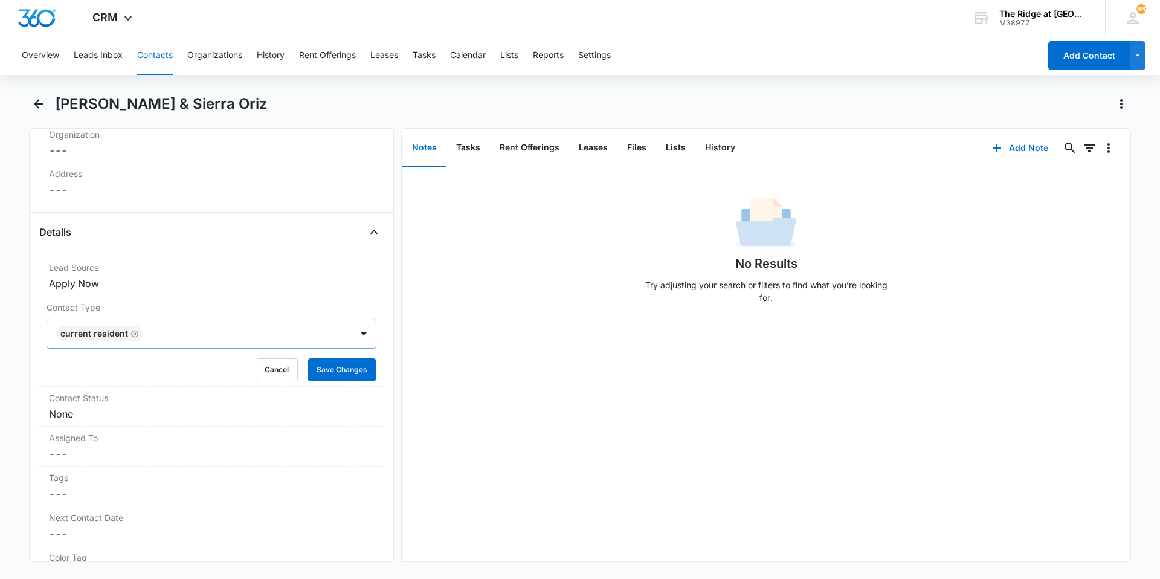
click at [420, 384] on div "No Results Try adjusting your search or filters to find what you’re looking for." at bounding box center [766, 364] width 729 height 394
click at [347, 377] on button "Save Changes" at bounding box center [342, 369] width 69 height 23
click at [241, 419] on dd "Cancel Save Changes None" at bounding box center [211, 414] width 325 height 15
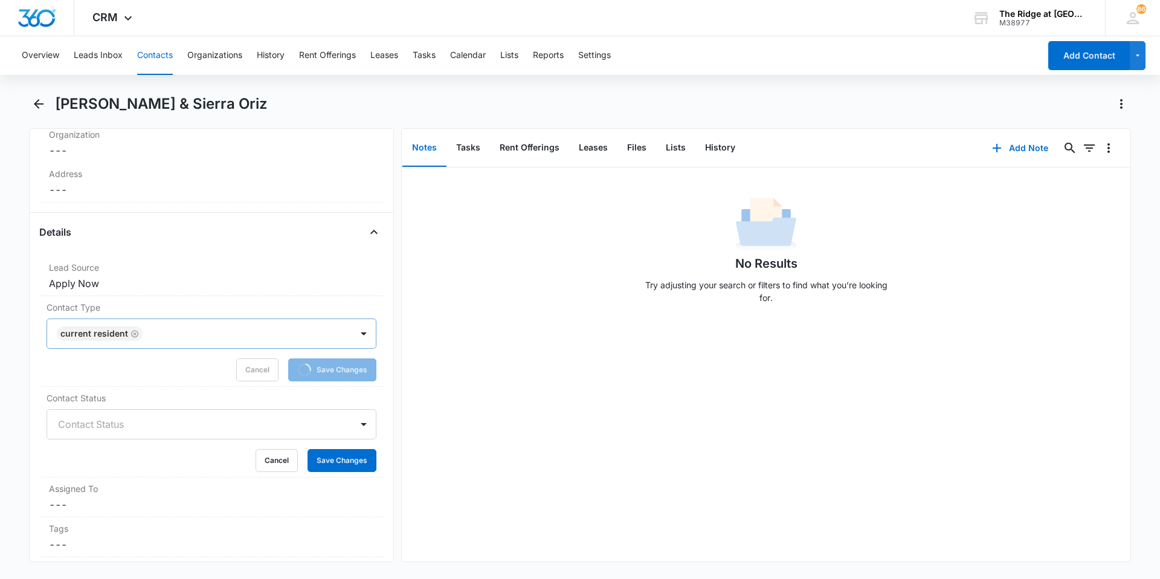
click at [143, 424] on div at bounding box center [197, 424] width 278 height 17
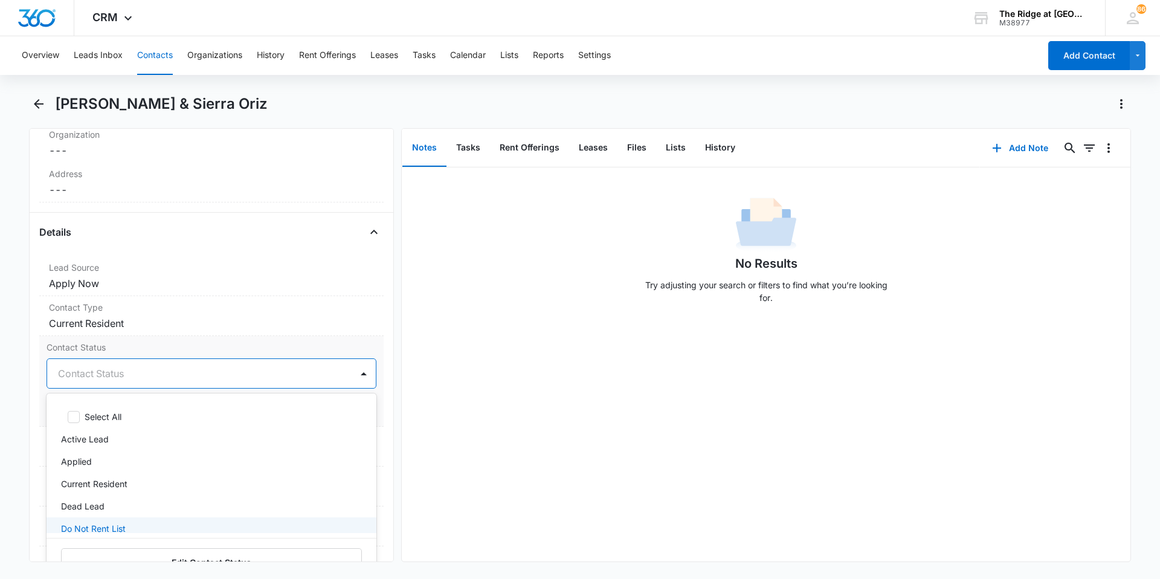
click at [108, 529] on p "Do Not Rent List" at bounding box center [93, 528] width 65 height 13
click at [126, 375] on icon "Remove Do Not Rent List" at bounding box center [128, 373] width 8 height 9
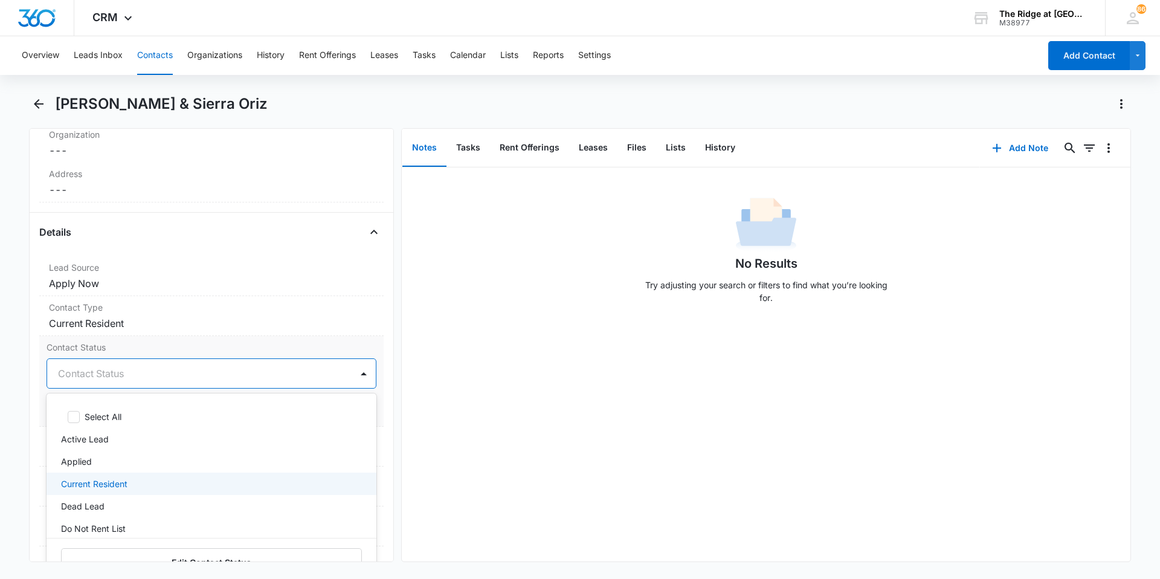
click at [123, 479] on p "Current Resident" at bounding box center [94, 483] width 66 height 13
click at [550, 378] on div "No Results Try adjusting your search or filters to find what you’re looking for." at bounding box center [766, 364] width 729 height 394
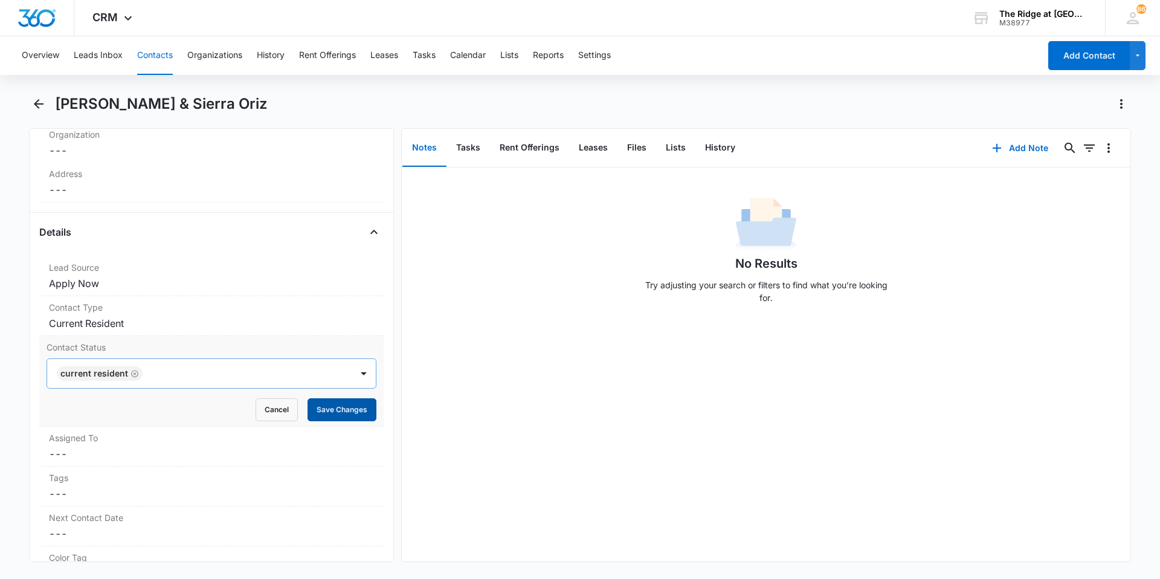
click at [348, 412] on button "Save Changes" at bounding box center [342, 409] width 69 height 23
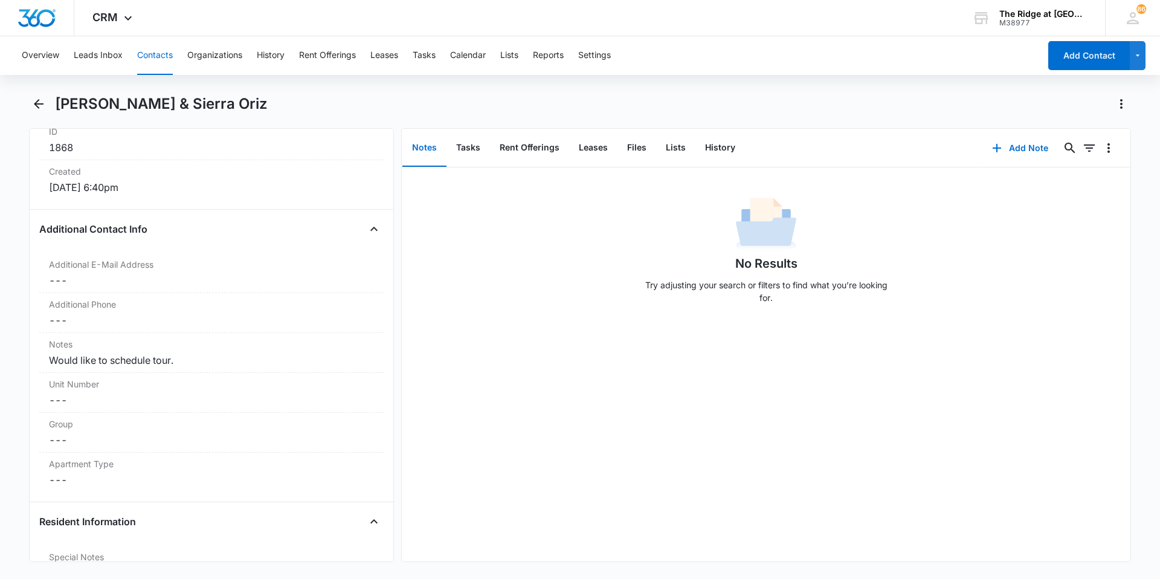
scroll to position [856, 0]
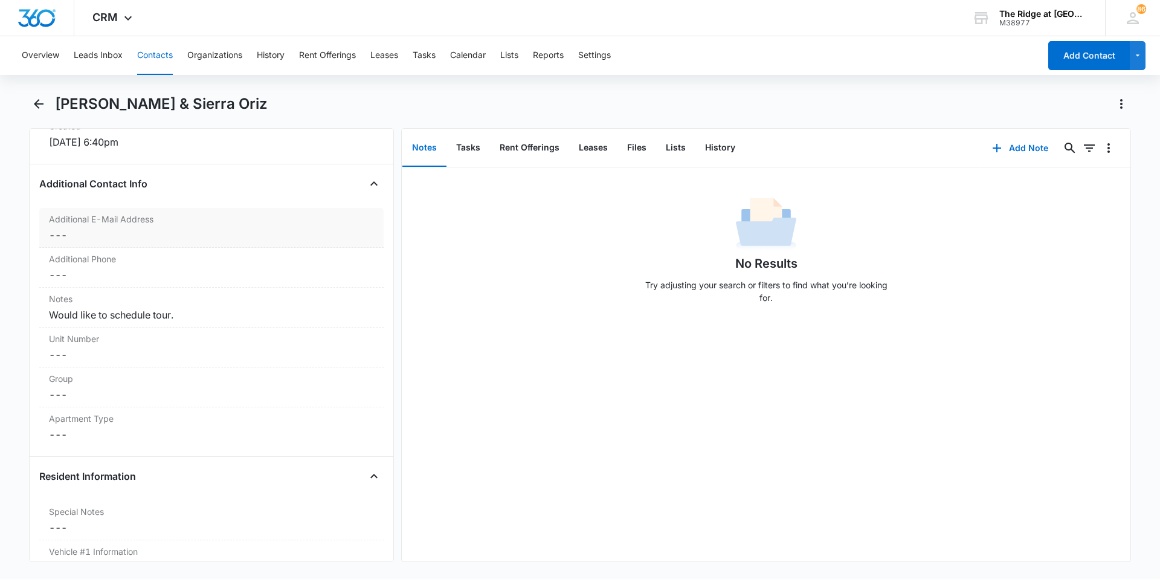
click at [148, 236] on dd "Cancel Save Changes ---" at bounding box center [211, 235] width 325 height 15
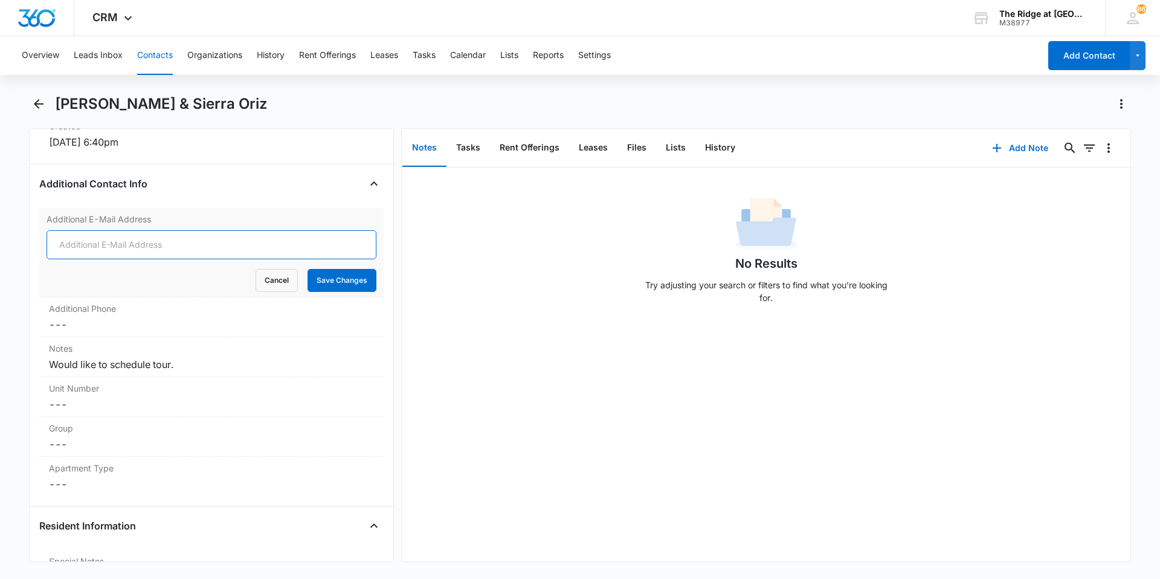
click at [146, 253] on input "Additional E-Mail Address" at bounding box center [212, 244] width 330 height 29
type input "[EMAIL_ADDRESS][DOMAIN_NAME]"
click at [308, 269] on button "Save Changes" at bounding box center [342, 280] width 69 height 23
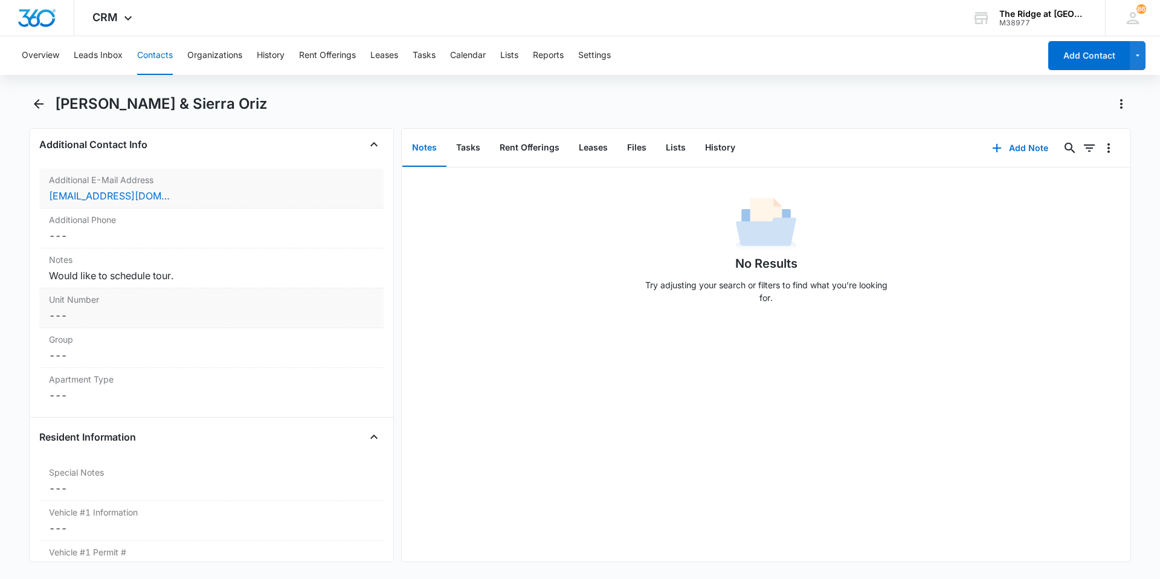
scroll to position [916, 0]
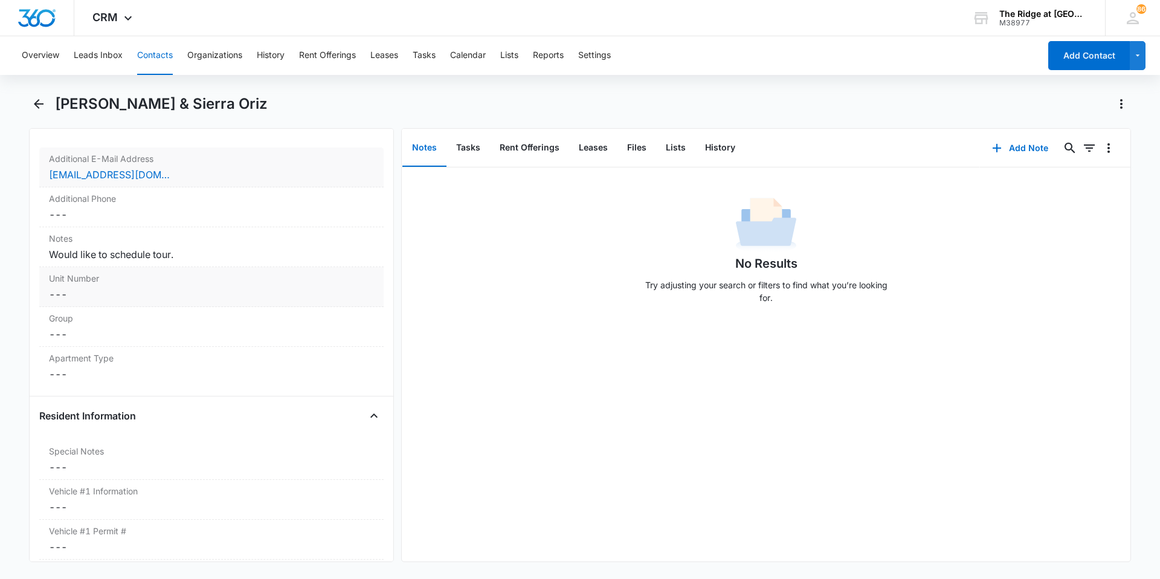
click at [149, 299] on dd "Cancel Save Changes ---" at bounding box center [211, 294] width 325 height 15
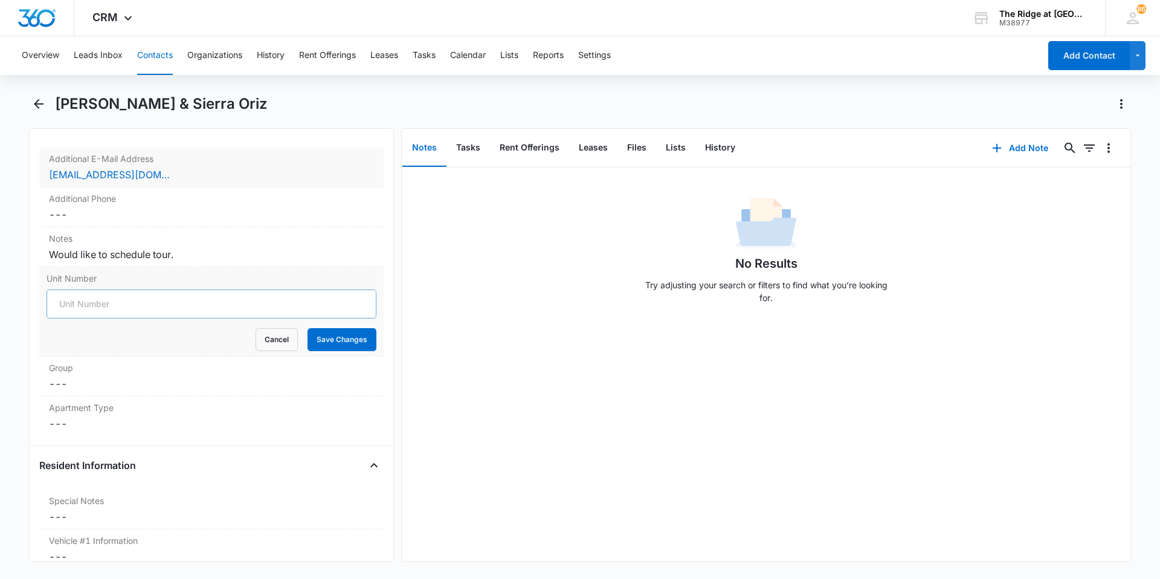
type input "B"
click at [138, 304] on input "541" at bounding box center [212, 303] width 330 height 29
click at [557, 534] on div "No Results Try adjusting your search or filters to find what you’re looking for." at bounding box center [766, 364] width 729 height 394
click at [192, 298] on input "541" at bounding box center [212, 303] width 330 height 29
type input "541-306104"
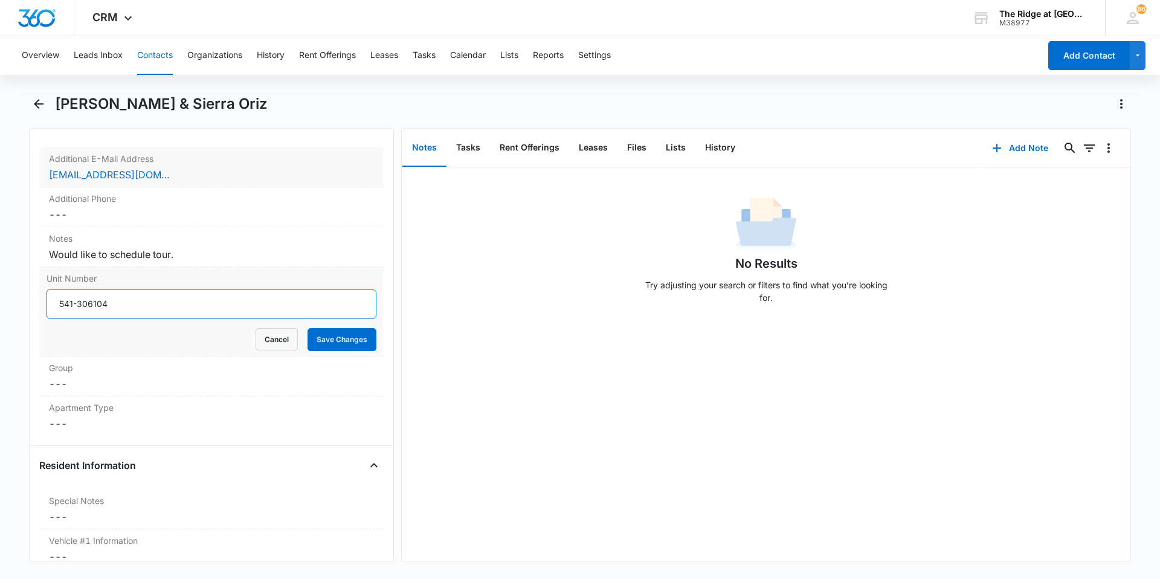
click at [308, 328] on button "Save Changes" at bounding box center [342, 339] width 69 height 23
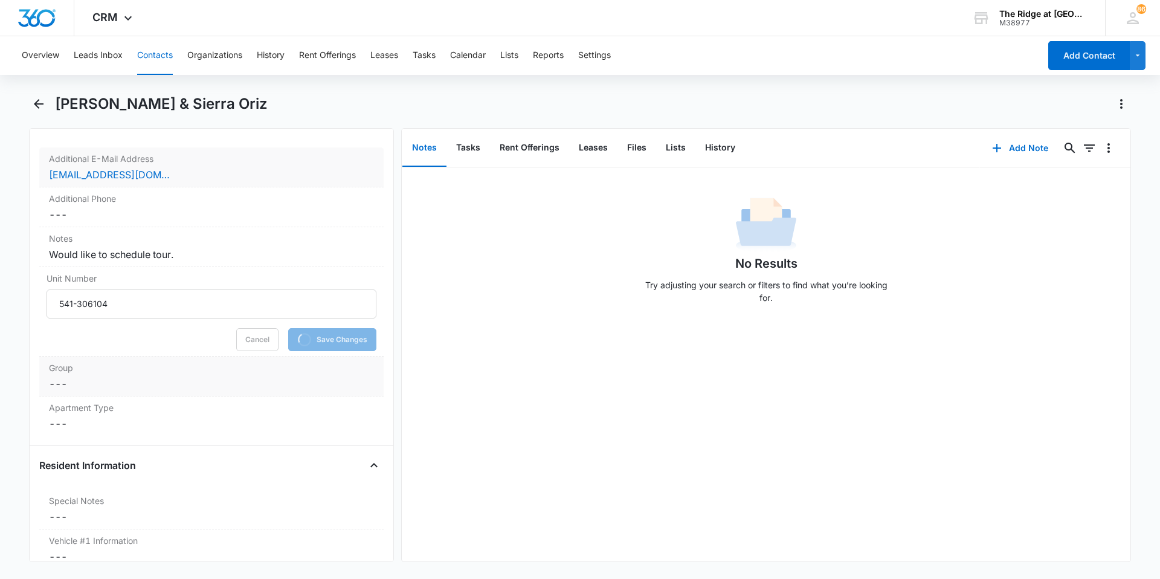
click at [143, 386] on dd "Cancel Save Changes ---" at bounding box center [211, 384] width 325 height 15
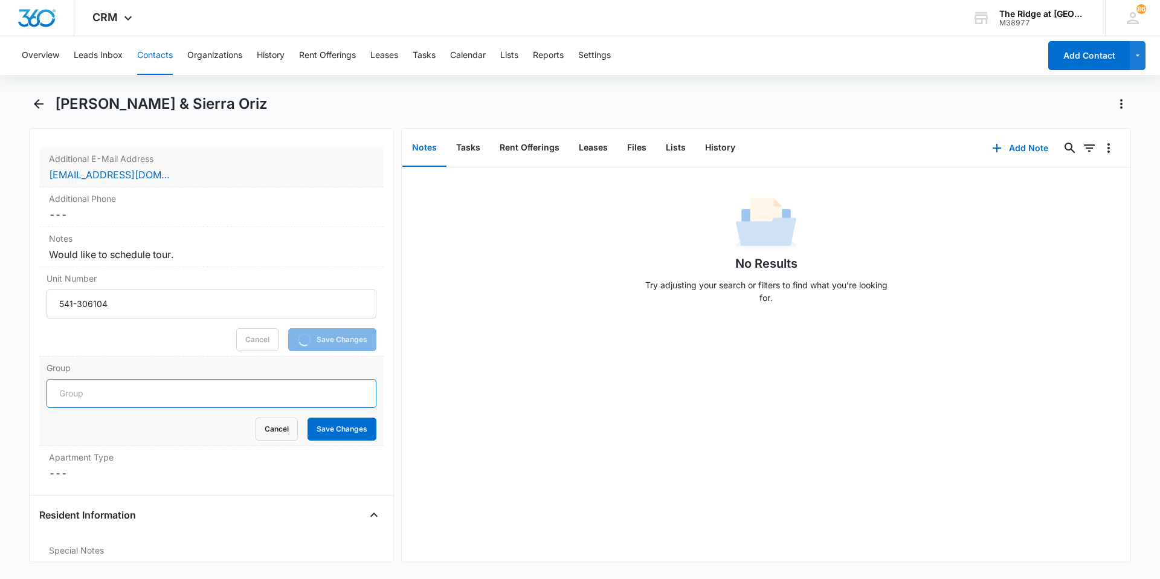
click at [145, 393] on input "Group" at bounding box center [212, 393] width 330 height 29
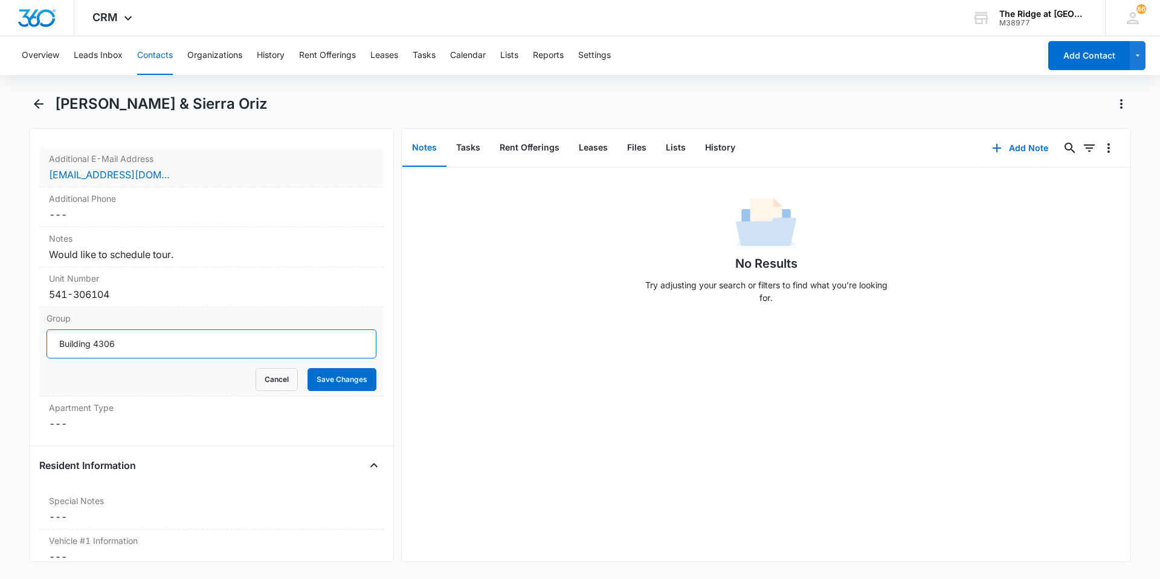
type input "Building 4306"
click at [308, 368] on button "Save Changes" at bounding box center [342, 379] width 69 height 23
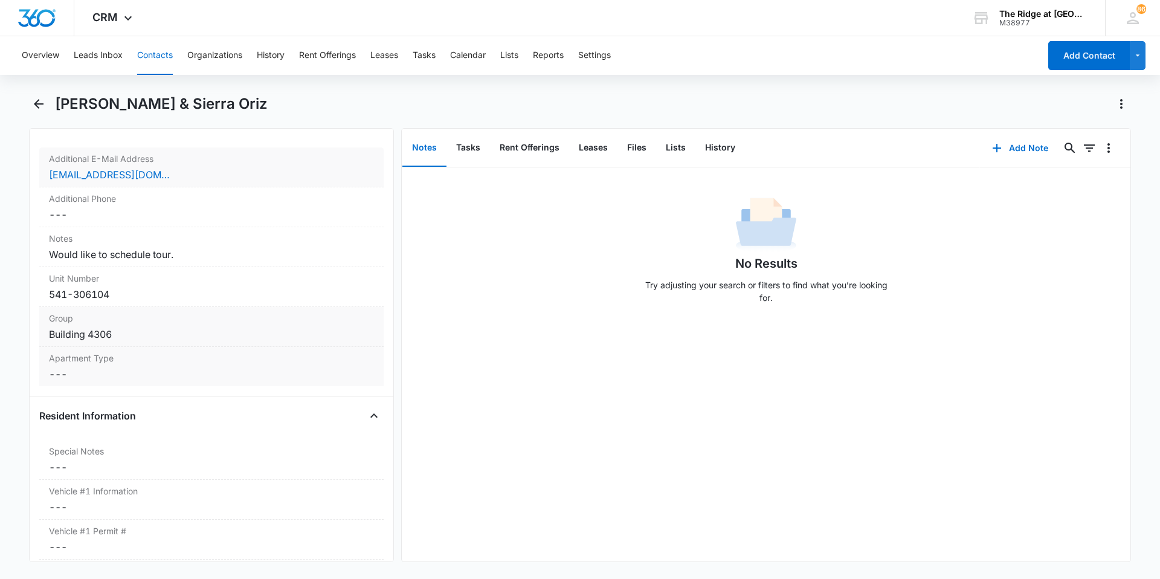
click at [147, 378] on dd "Cancel Save Changes ---" at bounding box center [211, 374] width 325 height 15
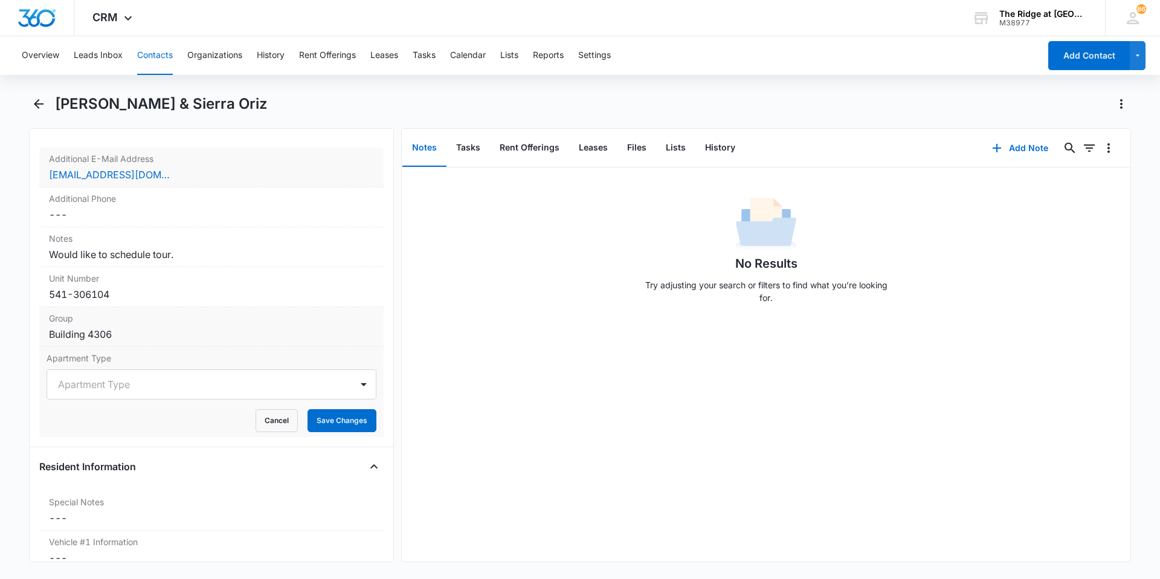
click at [147, 378] on div at bounding box center [197, 384] width 278 height 17
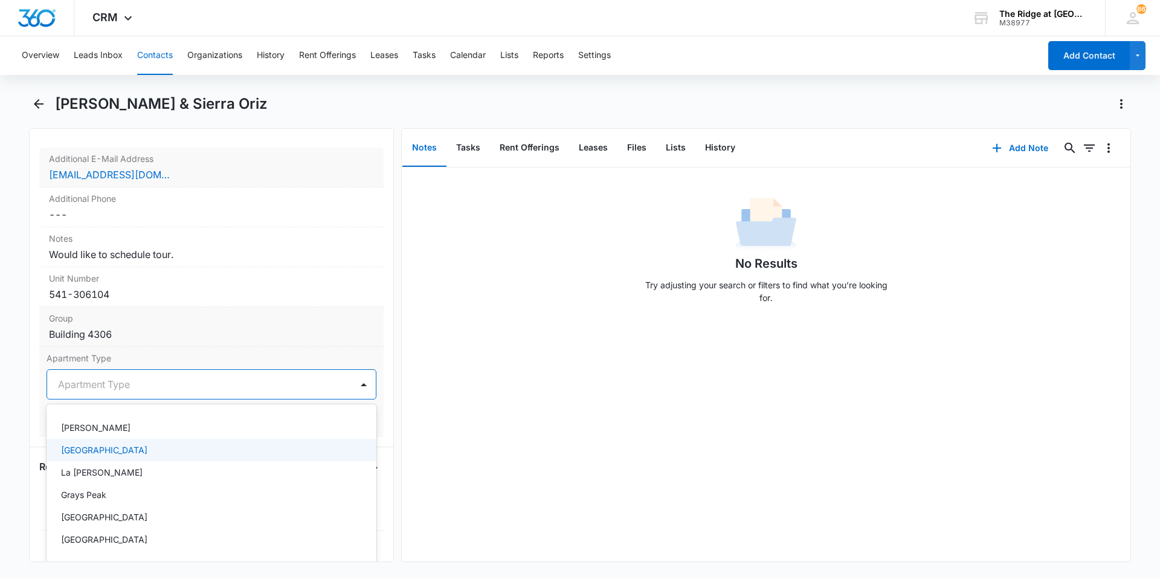
click at [141, 444] on div "[GEOGRAPHIC_DATA]" at bounding box center [210, 450] width 299 height 13
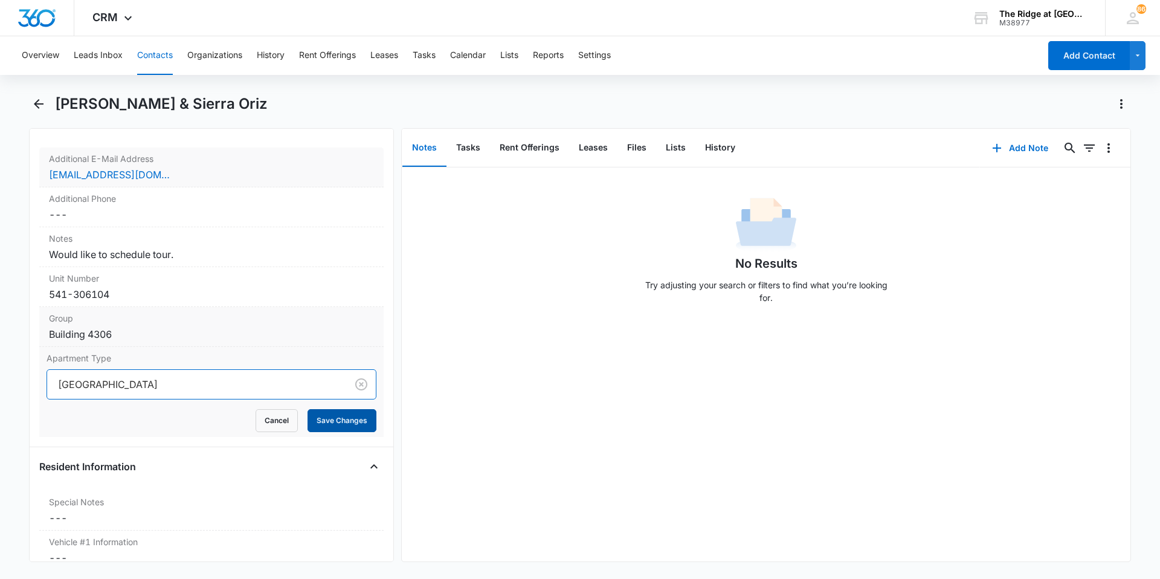
click at [322, 418] on button "Save Changes" at bounding box center [342, 420] width 69 height 23
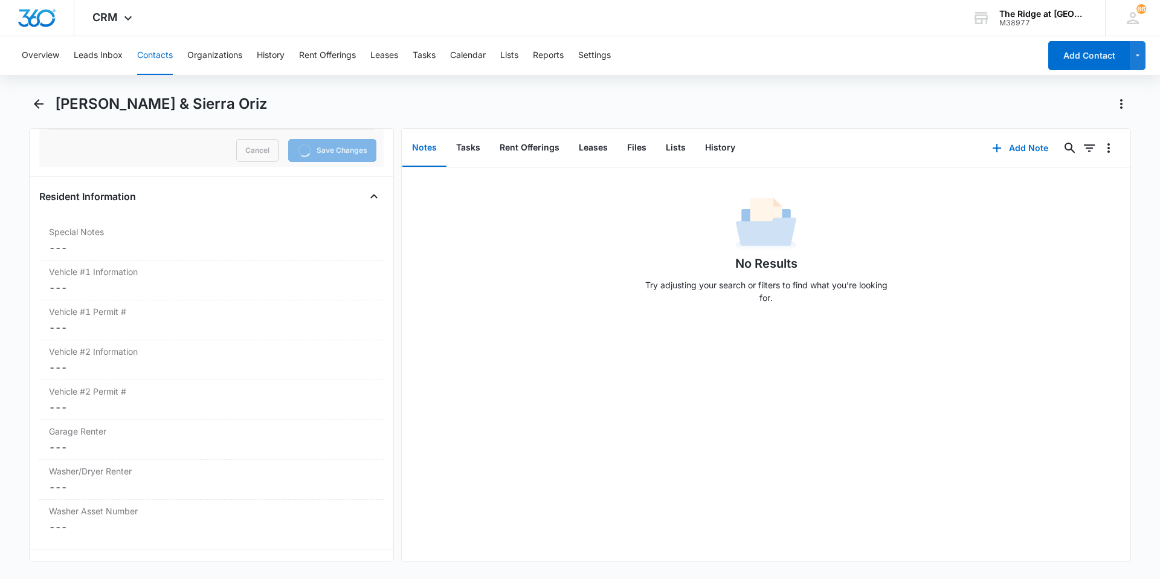
scroll to position [1218, 0]
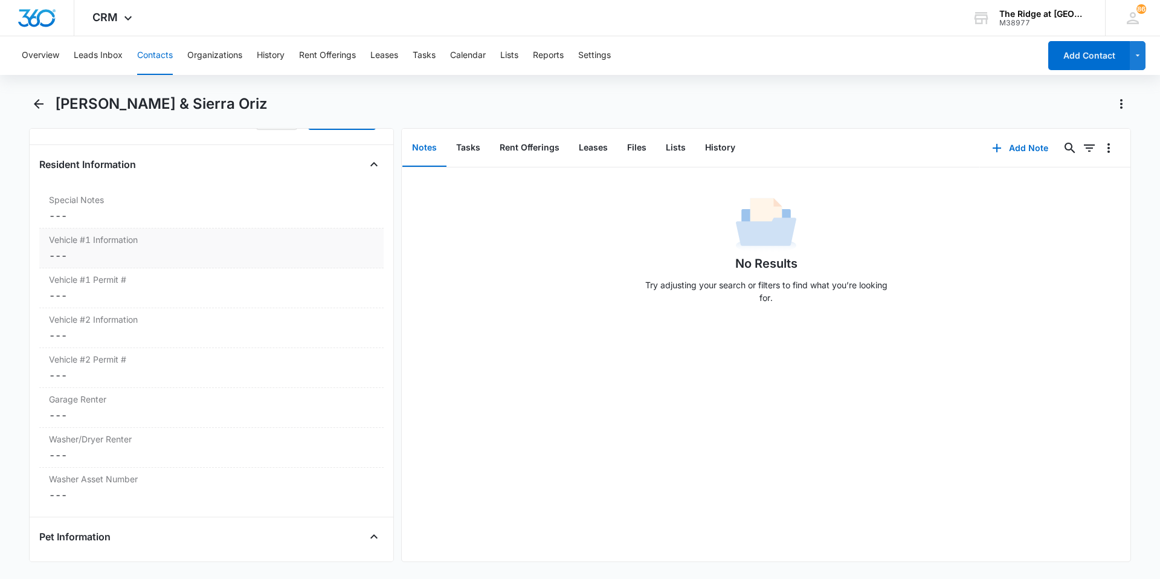
click at [164, 260] on dd "Cancel Save Changes ---" at bounding box center [211, 255] width 325 height 15
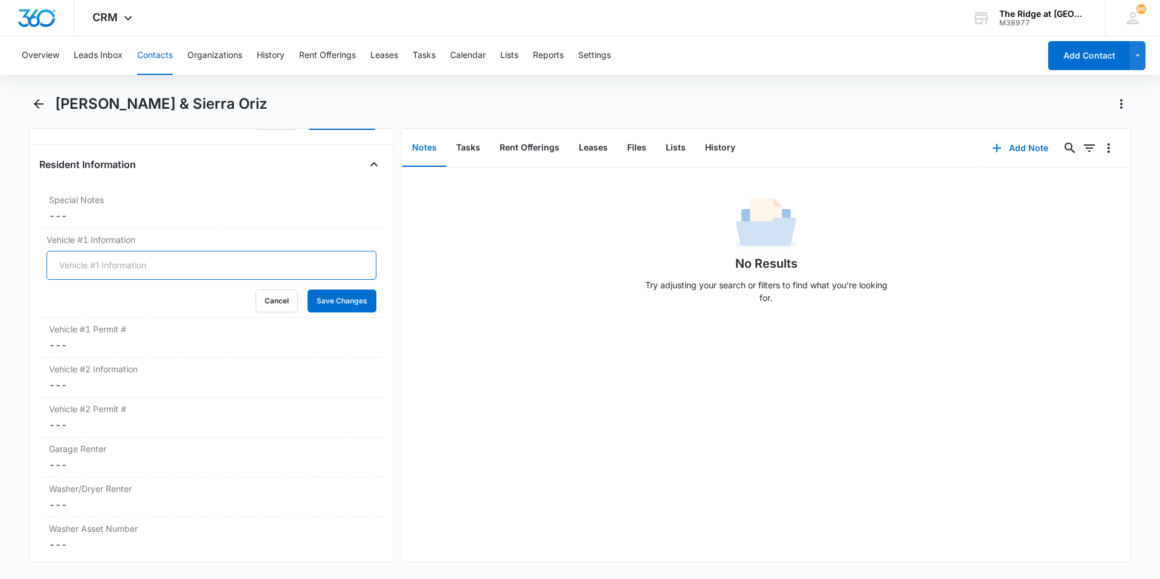
click at [156, 271] on input "Vehicle #1 Information" at bounding box center [212, 265] width 330 height 29
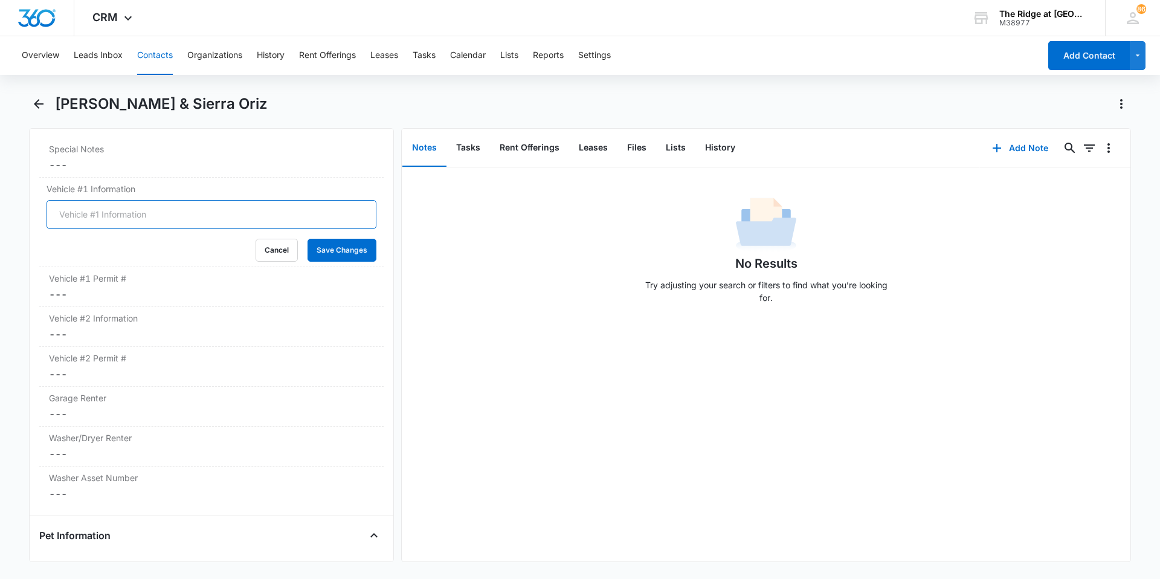
scroll to position [1195, 0]
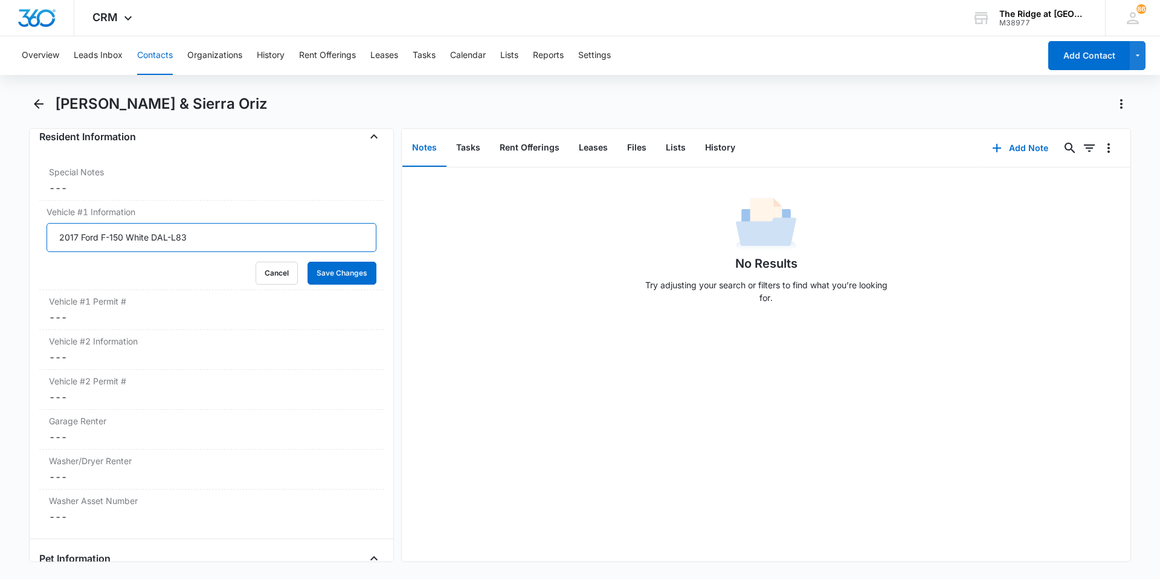
type input "2017 Ford F-150 White DAL-L83"
click at [308, 262] on button "Save Changes" at bounding box center [342, 273] width 69 height 23
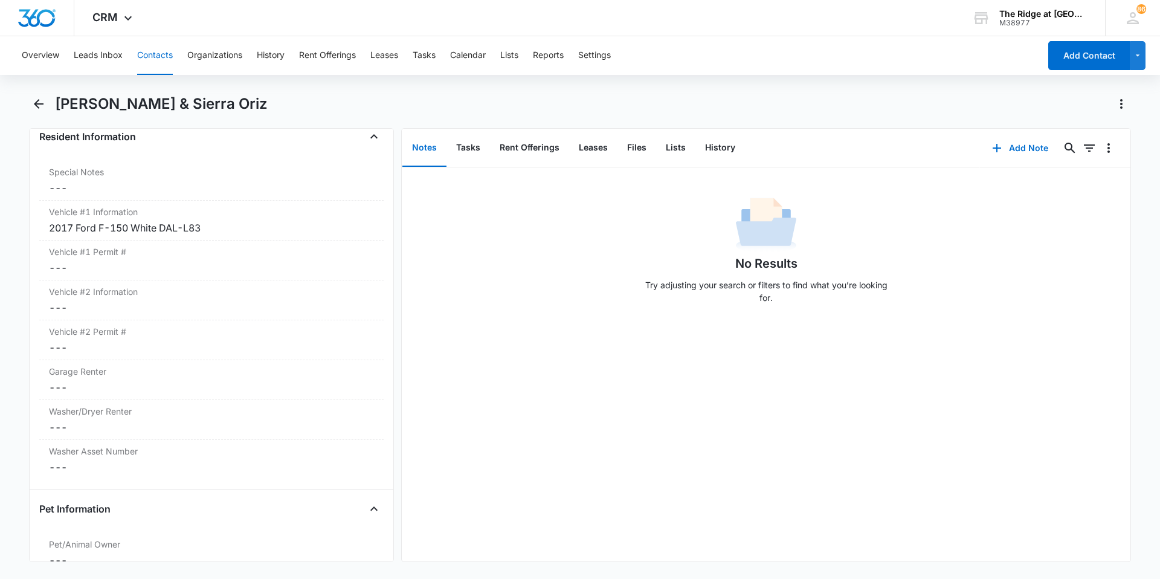
click at [156, 271] on dd "Cancel Save Changes ---" at bounding box center [211, 267] width 325 height 15
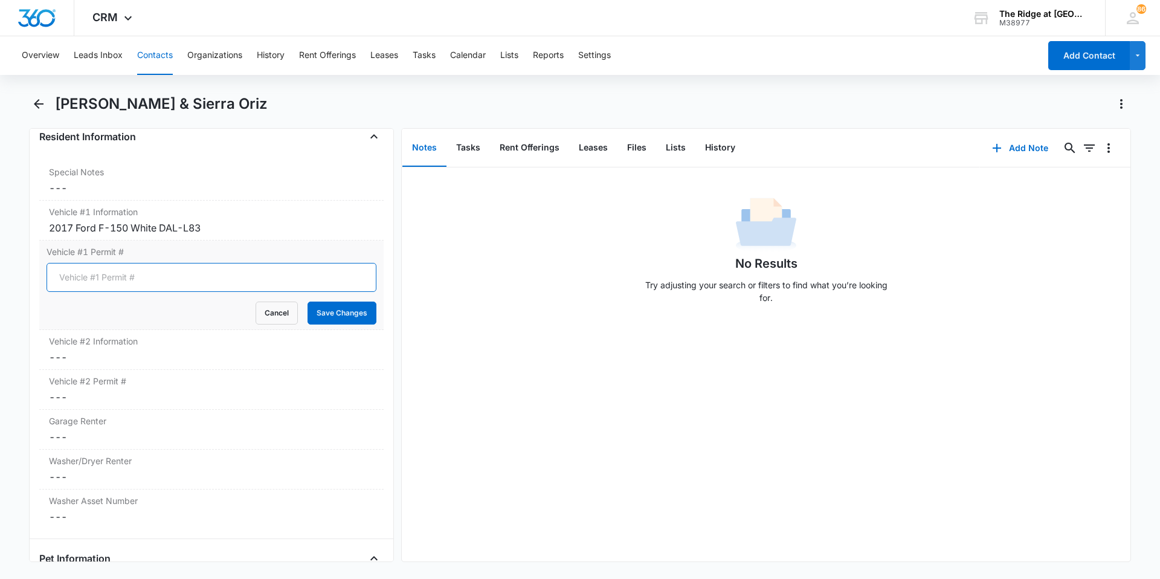
click at [156, 271] on input "Vehicle #1 Permit #" at bounding box center [212, 277] width 330 height 29
click at [273, 315] on button "Cancel" at bounding box center [277, 313] width 42 height 23
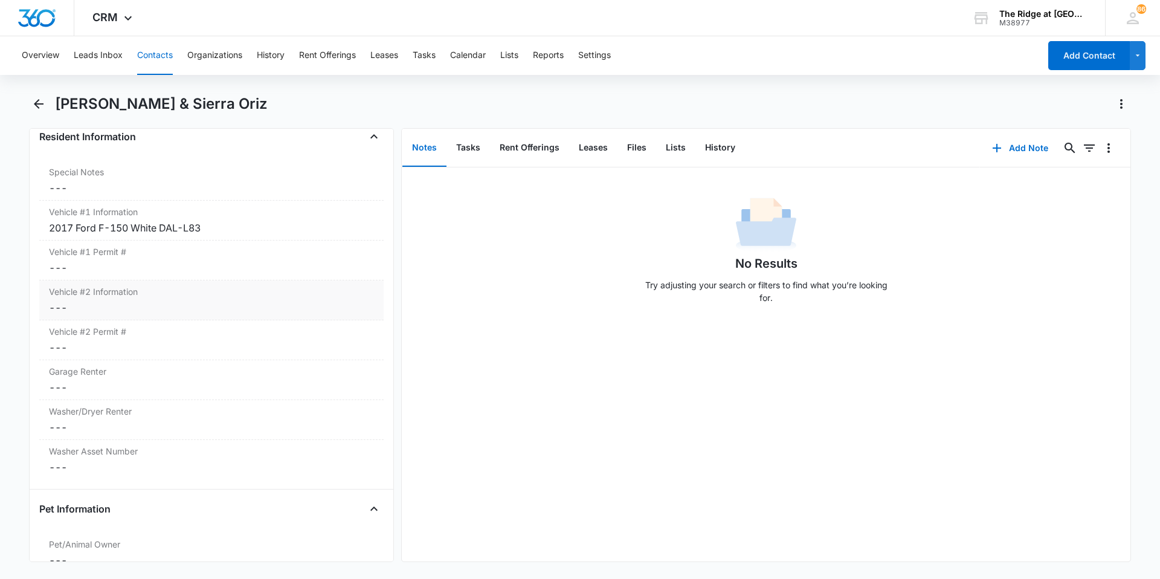
click at [199, 314] on dd "Cancel Save Changes ---" at bounding box center [211, 307] width 325 height 15
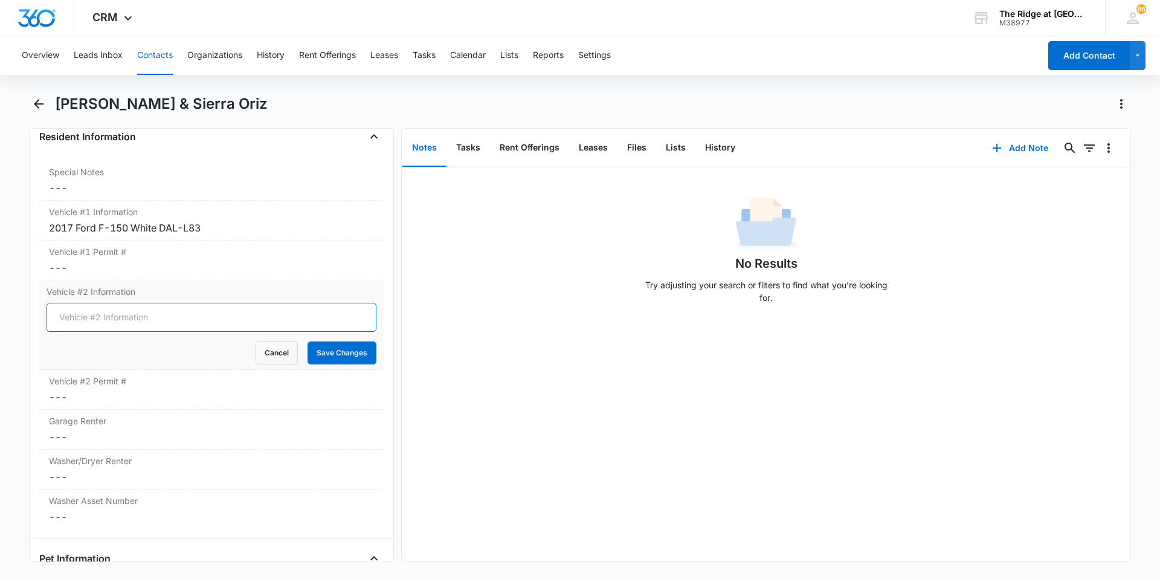
click at [198, 317] on input "Vehicle #2 Information" at bounding box center [212, 317] width 330 height 29
type input "2025 Nissan Kicks Black TEMP"
click at [308, 341] on button "Save Changes" at bounding box center [342, 352] width 69 height 23
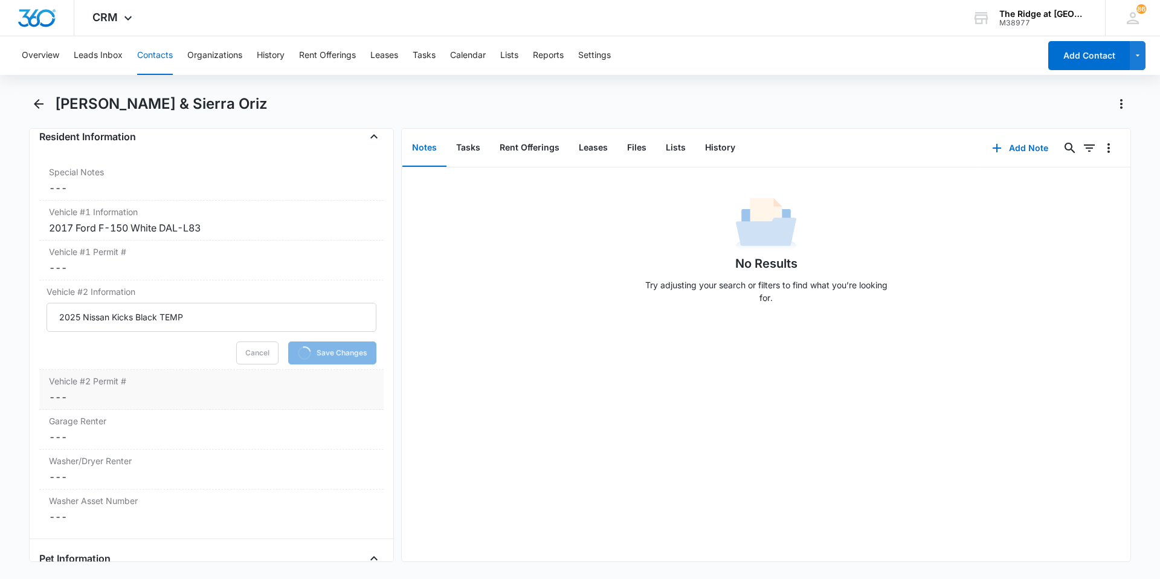
click at [158, 395] on dd "Cancel Save Changes ---" at bounding box center [211, 397] width 325 height 15
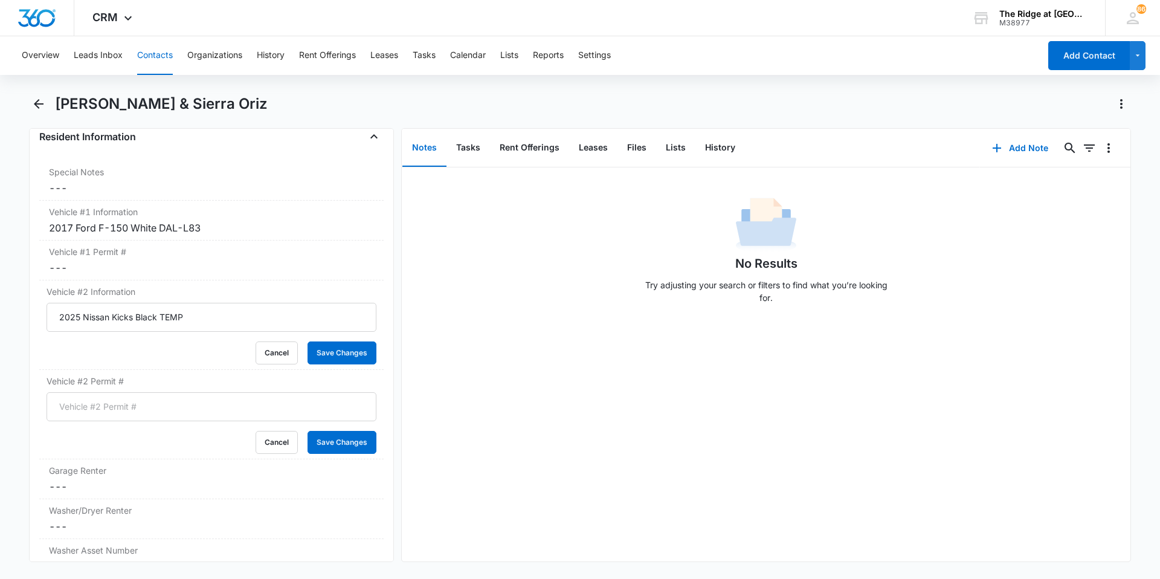
click at [154, 431] on div "Cancel Save Changes" at bounding box center [212, 442] width 330 height 23
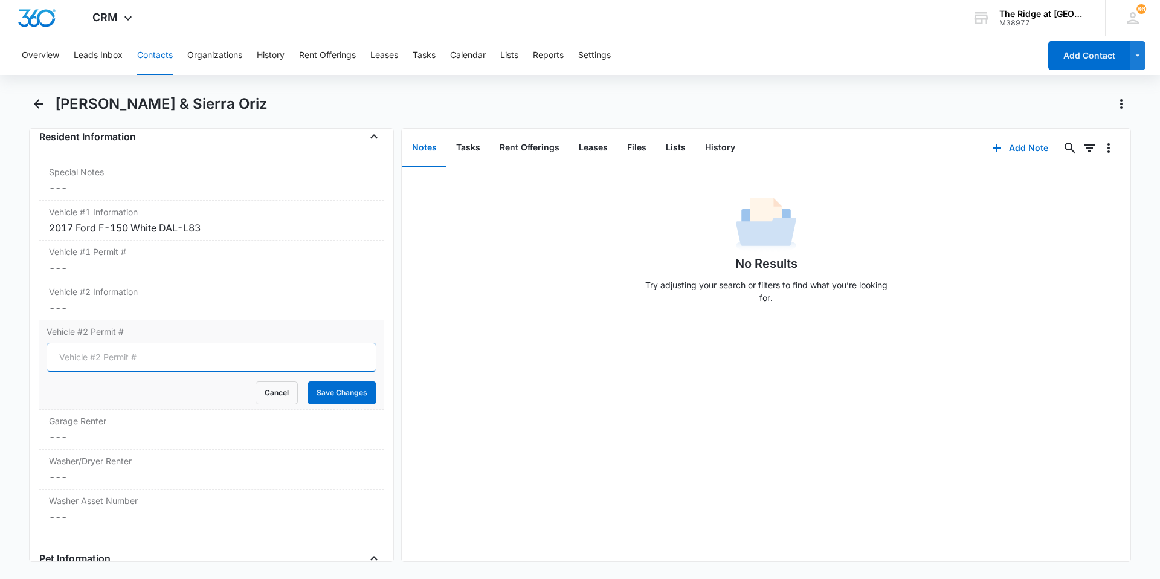
click at [151, 362] on input "Vehicle #2 Permit #" at bounding box center [212, 357] width 330 height 29
type input "1104"
click at [308, 381] on button "Save Changes" at bounding box center [342, 392] width 69 height 23
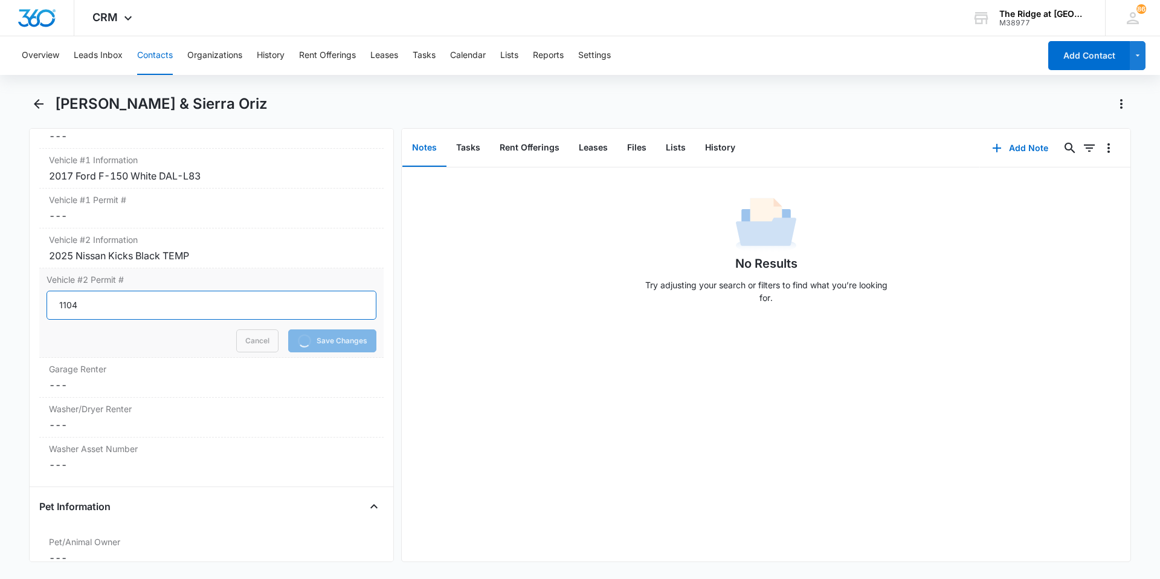
scroll to position [1316, 0]
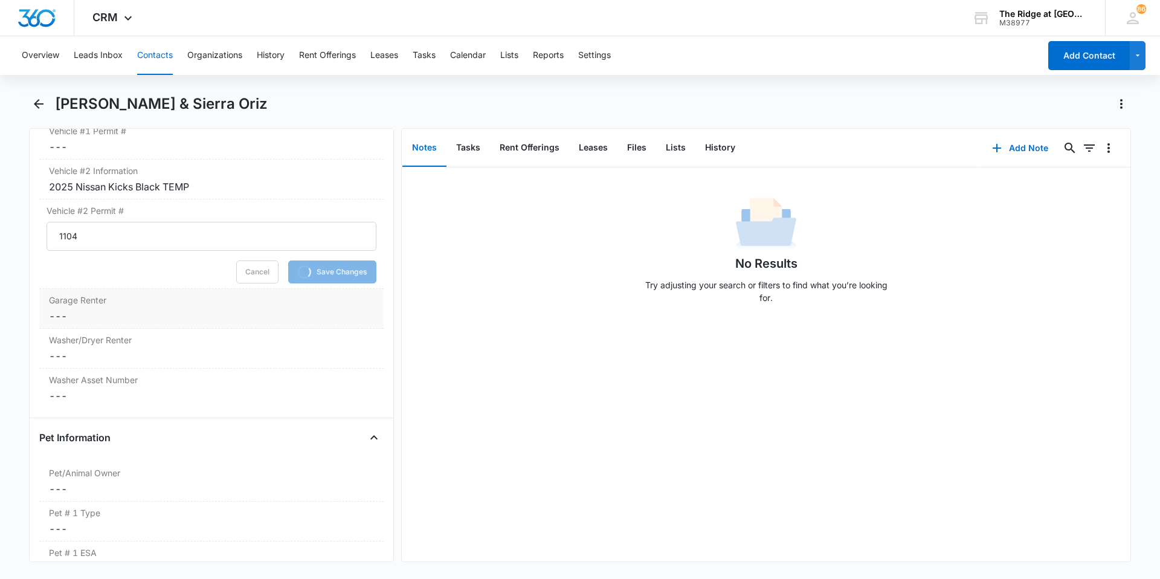
click at [159, 312] on dd "Cancel Save Changes ---" at bounding box center [211, 316] width 325 height 15
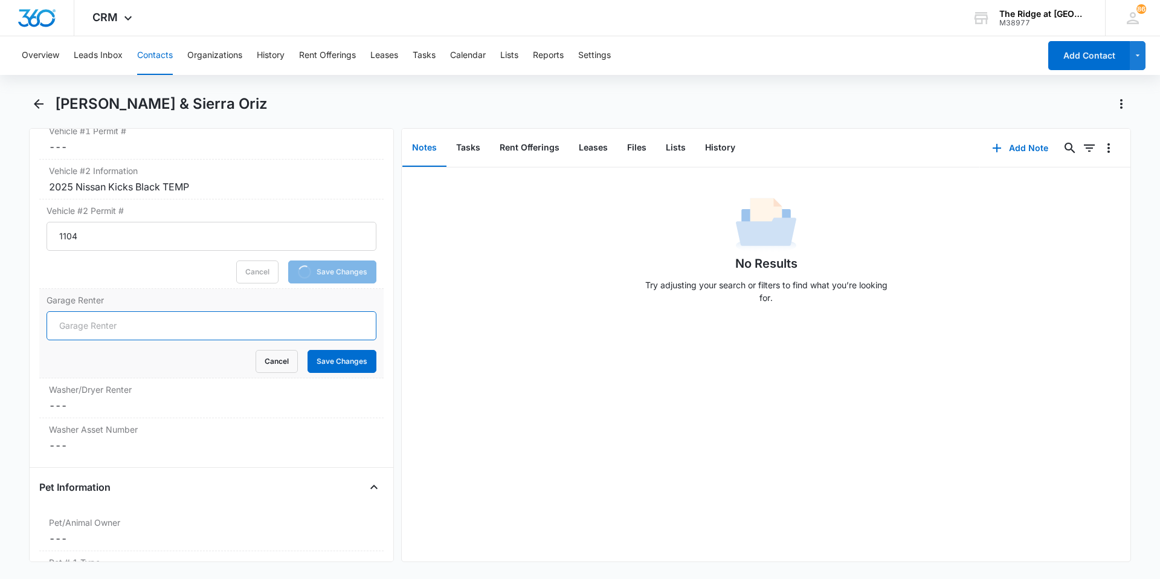
click at [157, 332] on input "Garage Renter" at bounding box center [212, 325] width 330 height 29
type input "No"
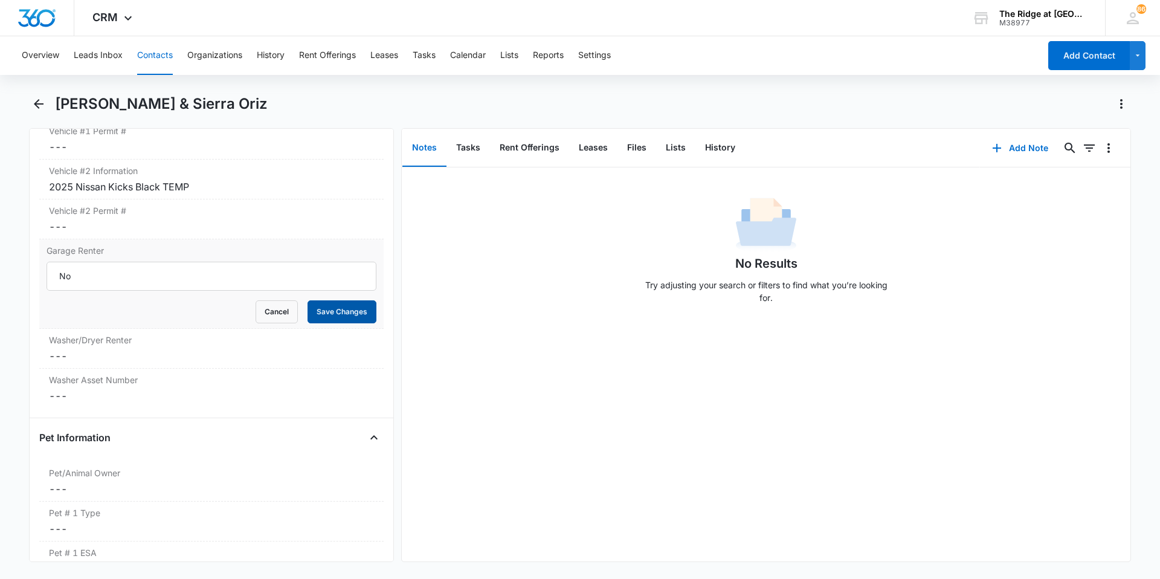
click at [322, 315] on button "Save Changes" at bounding box center [342, 311] width 69 height 23
click at [208, 347] on div "Washer/Dryer Renter Cancel Save Changes ---" at bounding box center [211, 349] width 344 height 40
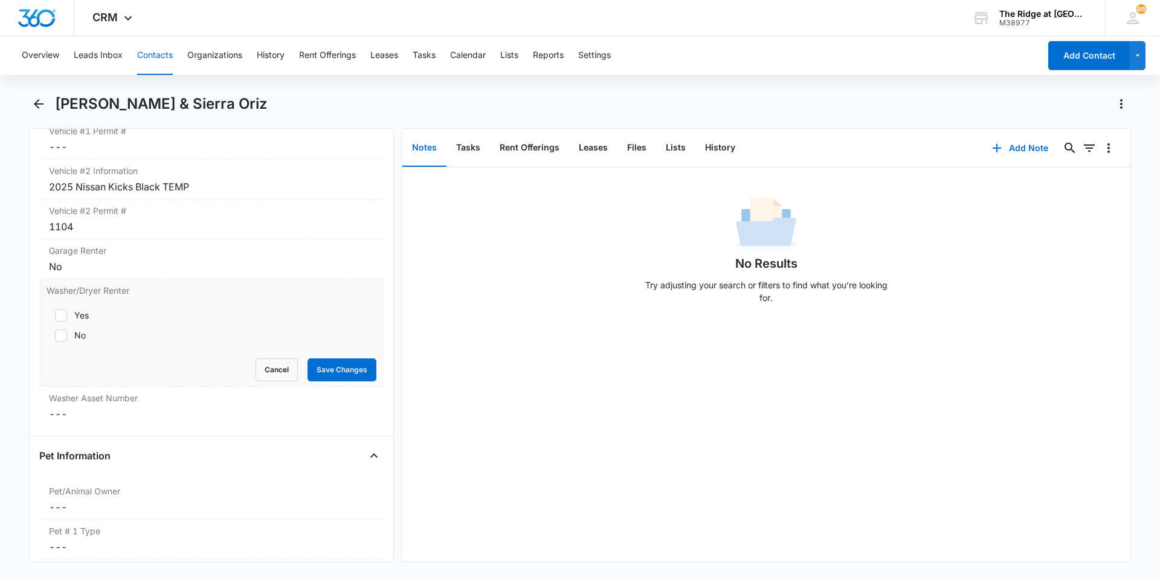
click at [65, 333] on icon at bounding box center [61, 335] width 11 height 11
click at [55, 333] on input "No" at bounding box center [51, 335] width 8 height 8
checkbox input "true"
click at [347, 372] on button "Save Changes" at bounding box center [342, 369] width 69 height 23
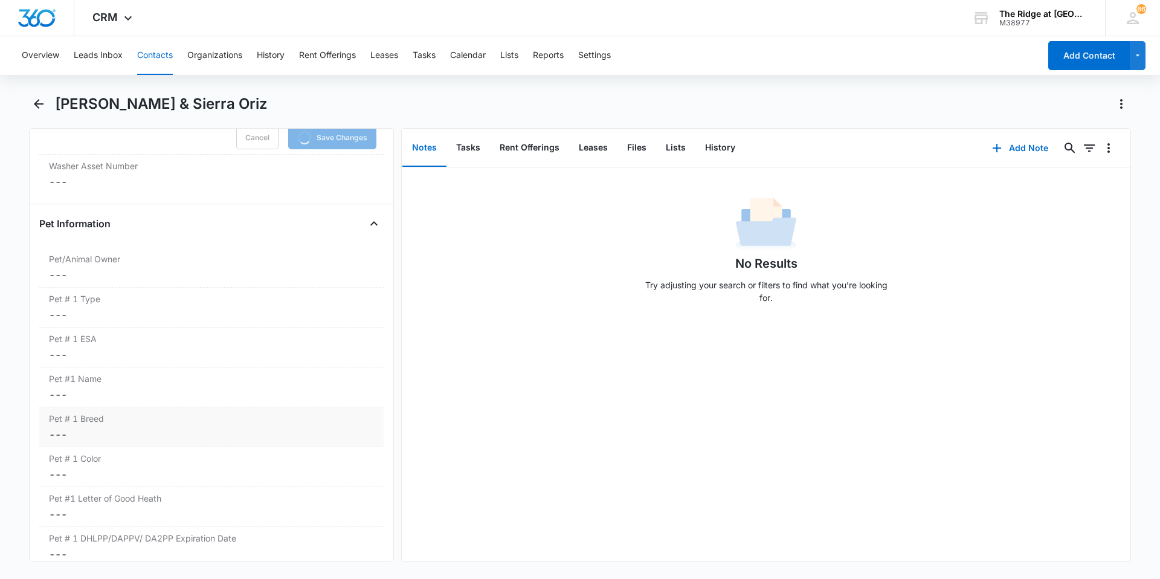
scroll to position [1618, 0]
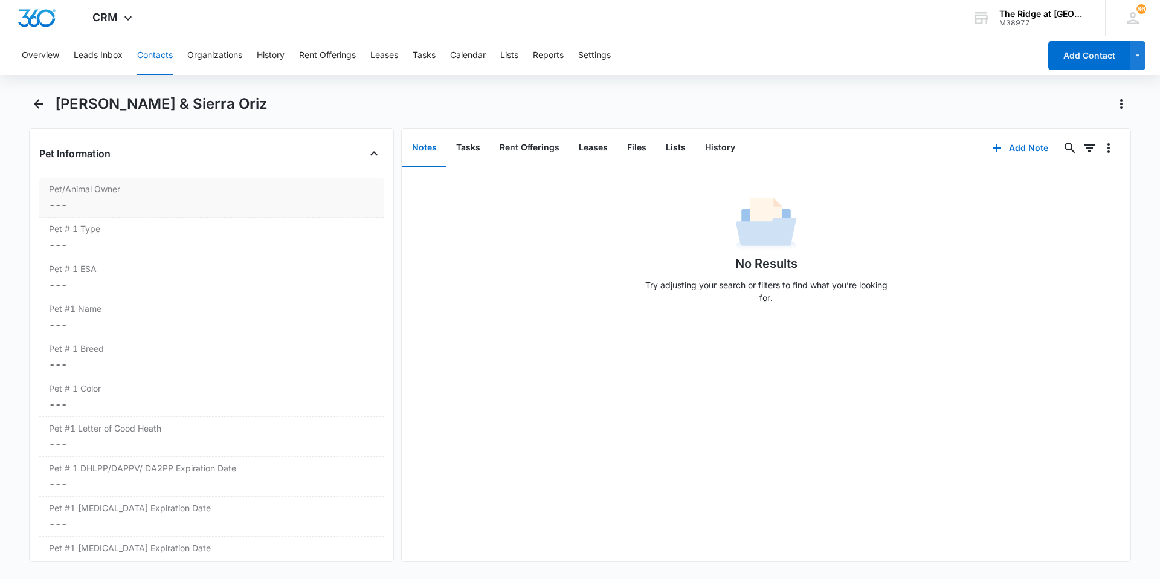
click at [187, 199] on dd "Cancel Save Changes ---" at bounding box center [211, 205] width 325 height 15
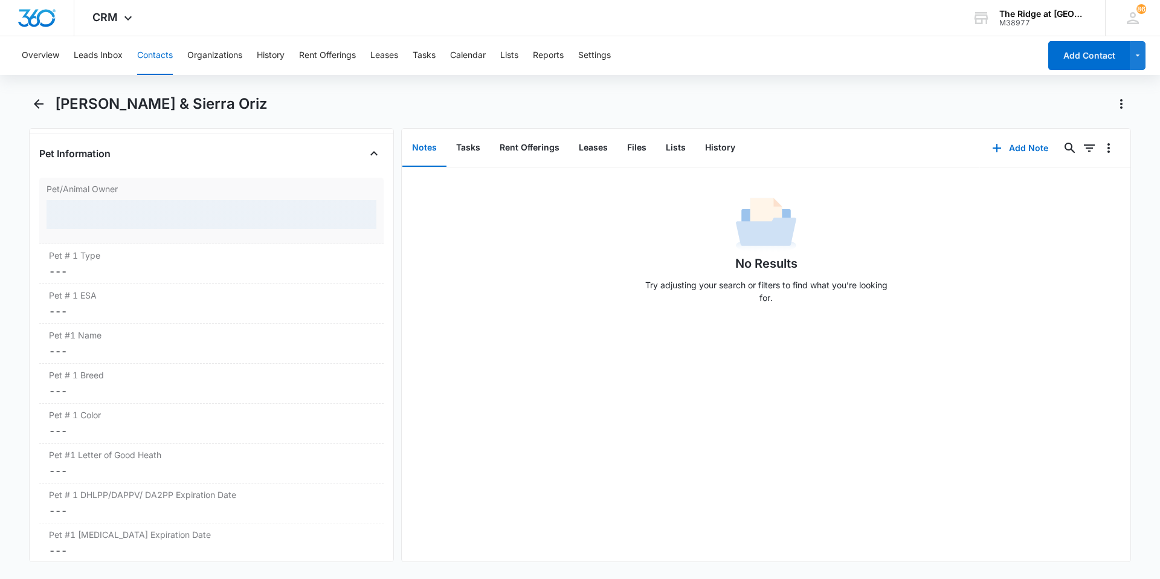
scroll to position [1551, 0]
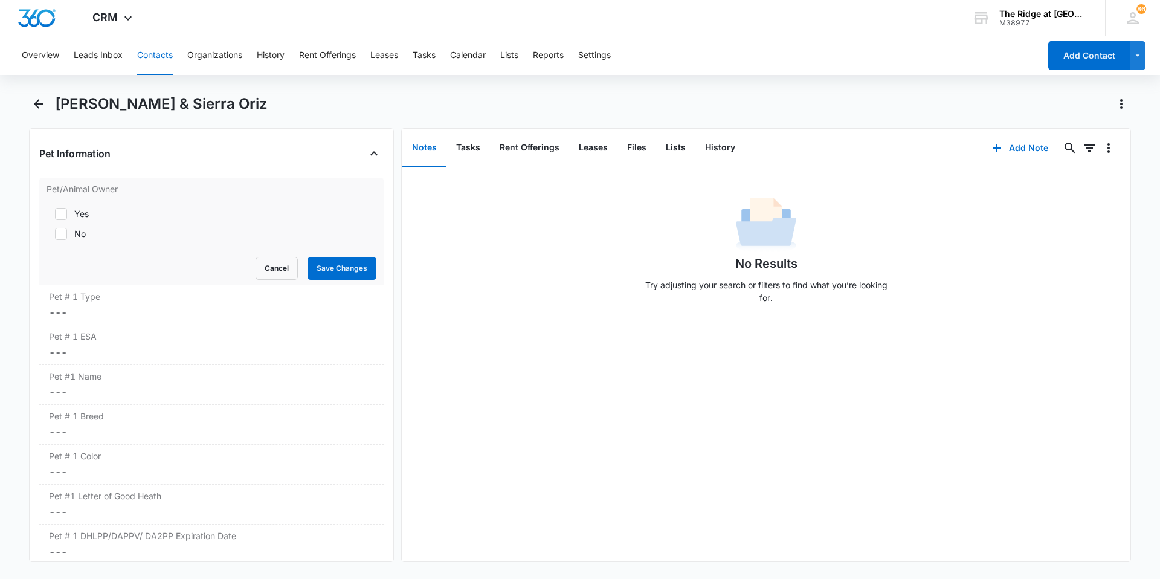
click at [58, 238] on icon at bounding box center [61, 233] width 11 height 11
click at [55, 238] on input "No" at bounding box center [51, 234] width 8 height 8
checkbox input "true"
click at [308, 273] on button "Save Changes" at bounding box center [342, 268] width 69 height 23
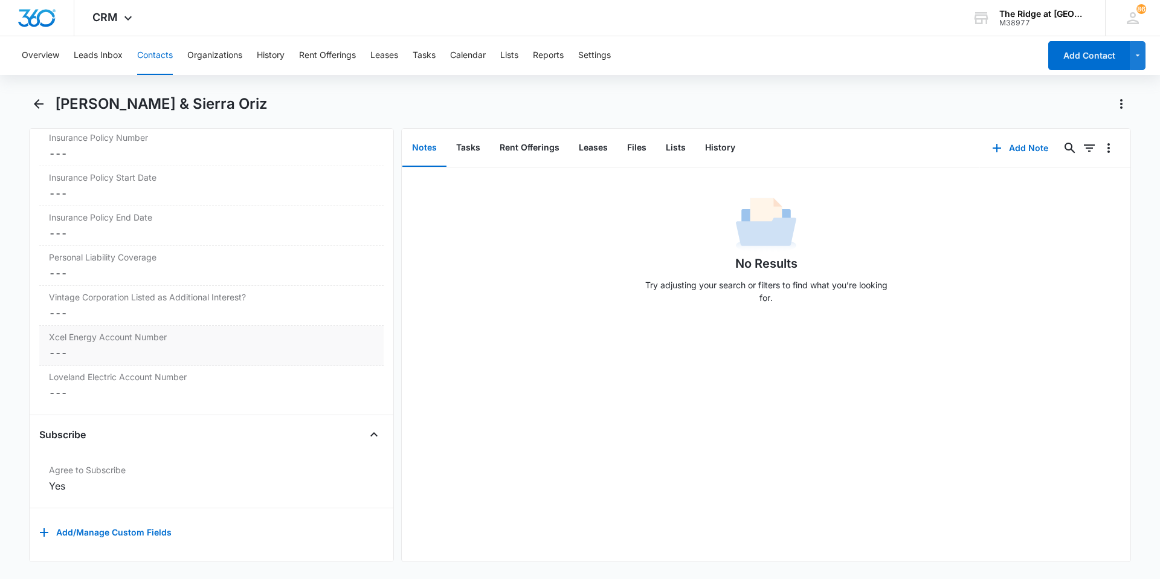
click at [247, 336] on div "Xcel Energy Account Number Cancel Save Changes ---" at bounding box center [211, 346] width 344 height 40
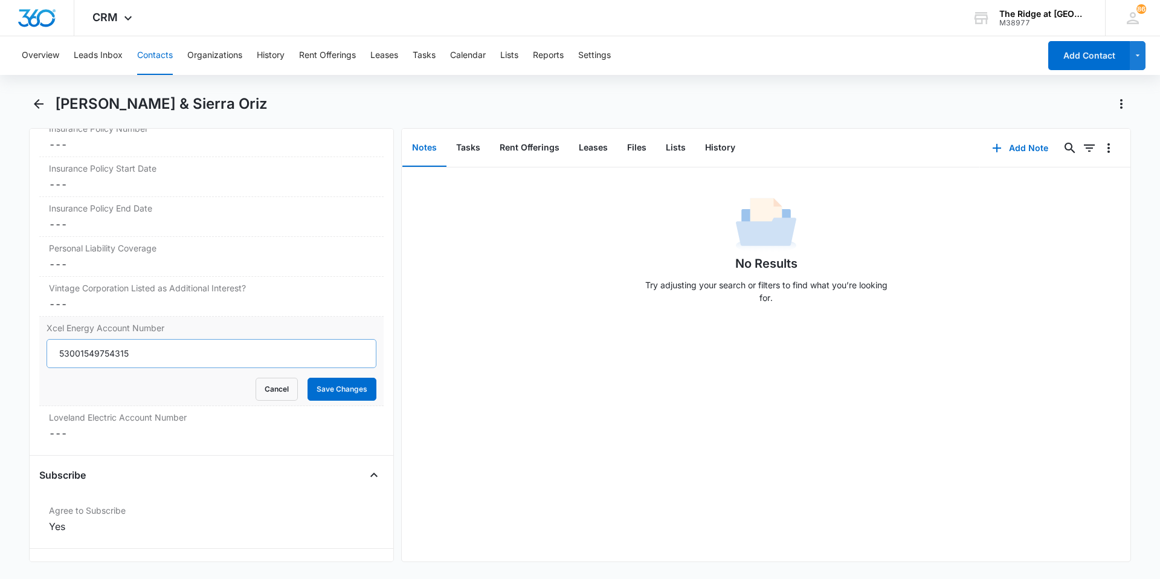
type input "53001549754315"
click at [308, 378] on button "Save Changes" at bounding box center [342, 389] width 69 height 23
click at [125, 451] on div "Other Information Insurance Company Cancel Save Changes --- Insurance Policy Nu…" at bounding box center [211, 250] width 344 height 412
click at [117, 426] on dd "Cancel Save Changes ---" at bounding box center [211, 433] width 325 height 15
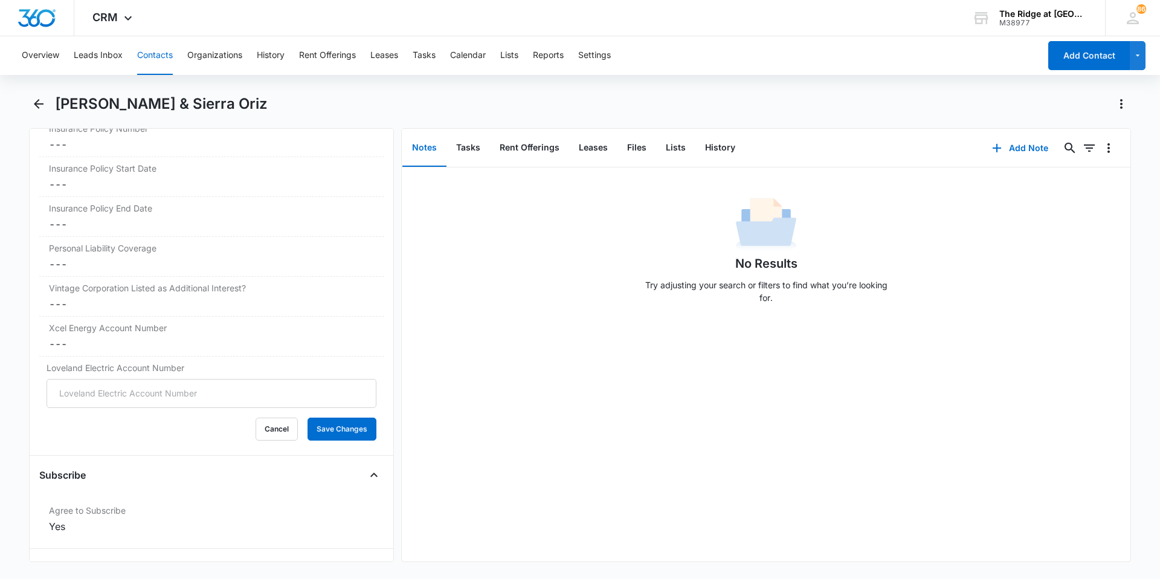
click at [113, 433] on div "Cancel Save Changes" at bounding box center [212, 429] width 330 height 23
click at [119, 404] on input "Loveland Electric Account Number" at bounding box center [212, 393] width 330 height 29
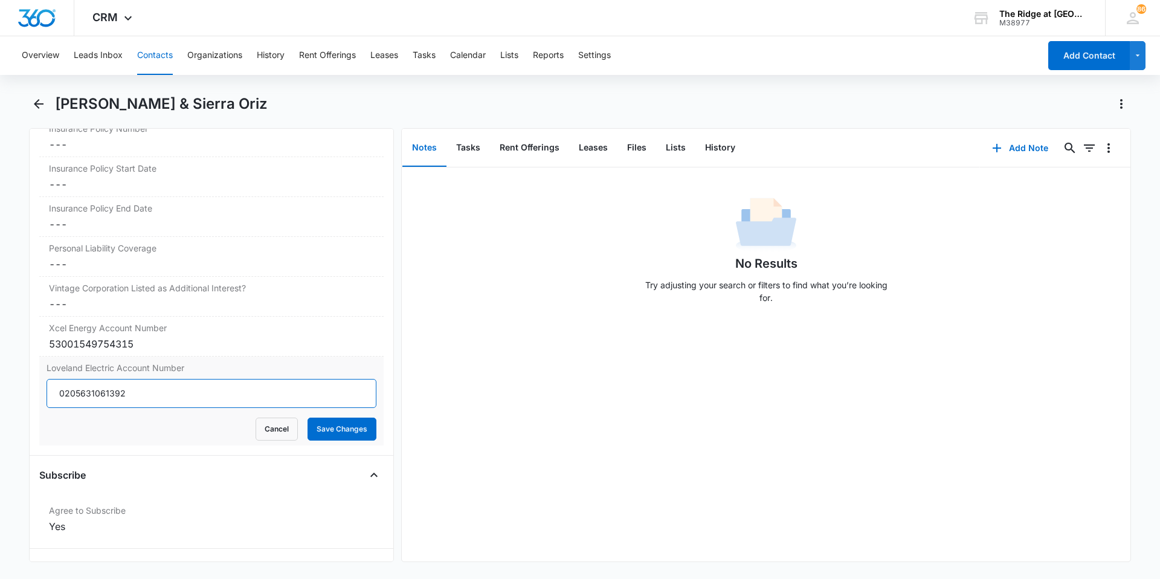
type input "0205631061392"
click at [308, 418] on button "Save Changes" at bounding box center [342, 429] width 69 height 23
